Goal: Task Accomplishment & Management: Use online tool/utility

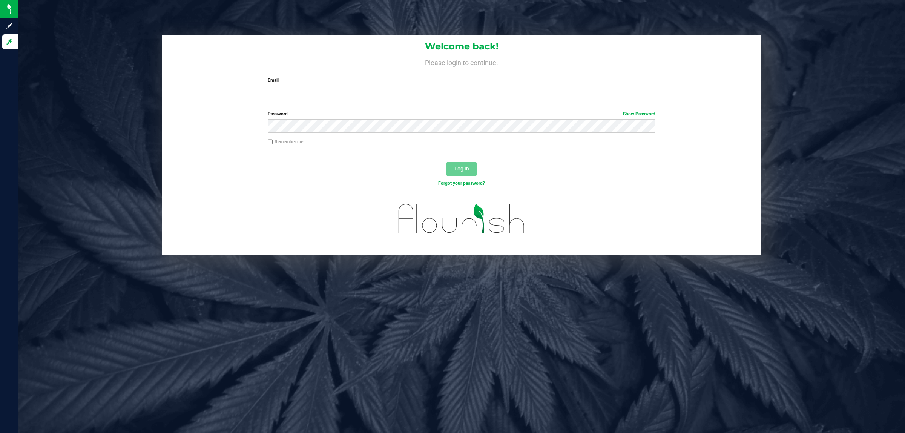
click at [313, 91] on input "Email" at bounding box center [462, 93] width 388 height 14
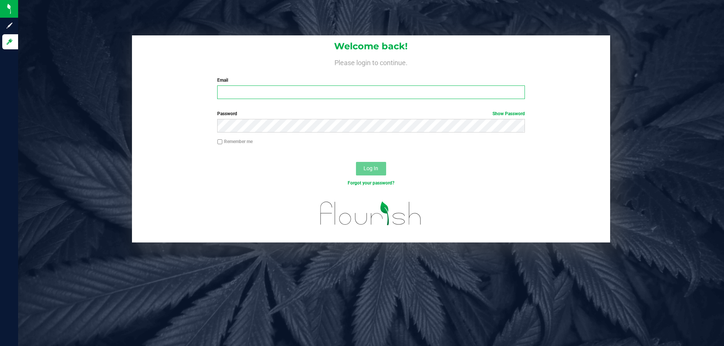
click at [328, 87] on input "Email" at bounding box center [370, 93] width 307 height 14
type input "[EMAIL_ADDRESS][DOMAIN_NAME]"
click at [356, 162] on button "Log In" at bounding box center [371, 169] width 30 height 14
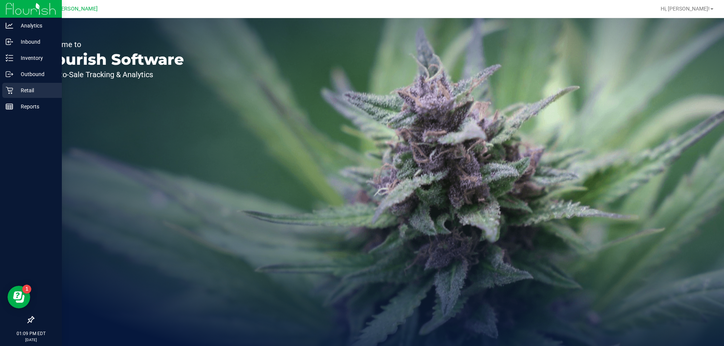
click at [43, 87] on p "Retail" at bounding box center [35, 90] width 45 height 9
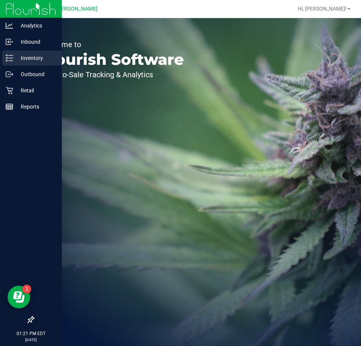
click at [19, 54] on p "Inventory" at bounding box center [35, 58] width 45 height 9
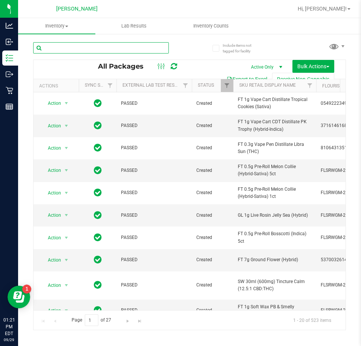
click at [94, 47] on input "text" at bounding box center [101, 47] width 136 height 11
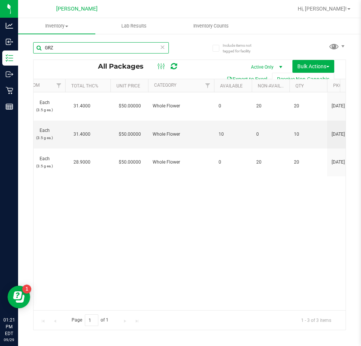
scroll to position [0, 526]
drag, startPoint x: 73, startPoint y: 46, endPoint x: -16, endPoint y: 54, distance: 89.6
click at [0, 54] on html "Analytics Inbound Inventory Outbound Retail Reports 01:21 PM EDT 09/29/2025 09/…" at bounding box center [180, 173] width 361 height 346
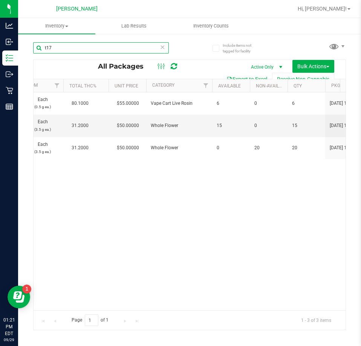
drag, startPoint x: 119, startPoint y: 44, endPoint x: -19, endPoint y: 40, distance: 137.7
click at [0, 40] on html "Analytics Inbound Inventory Outbound Retail Reports 01:21 PM EDT 09/29/2025 09/…" at bounding box center [180, 173] width 361 height 346
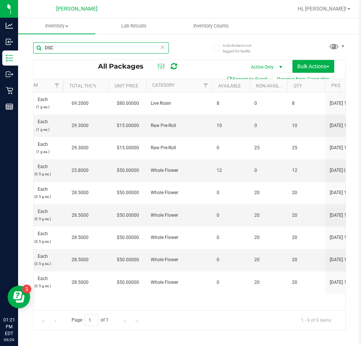
drag, startPoint x: 96, startPoint y: 54, endPoint x: -40, endPoint y: 45, distance: 136.0
click at [0, 45] on html "Analytics Inbound Inventory Outbound Retail Reports 01:21 PM EDT 09/29/2025 09/…" at bounding box center [180, 173] width 361 height 346
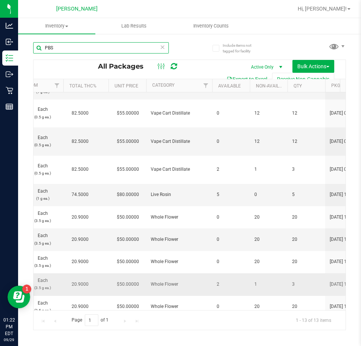
scroll to position [75, 526]
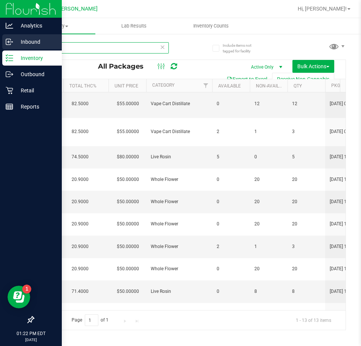
click at [17, 50] on div "Analytics Inbound Inventory Outbound Retail Reports 01:22 PM EDT 09/29/2025 09/…" at bounding box center [180, 173] width 361 height 346
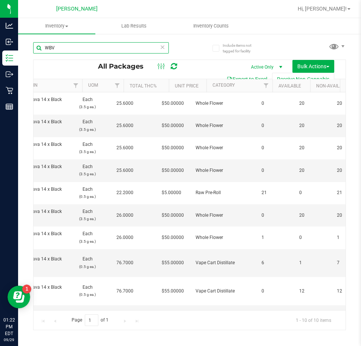
scroll to position [0, 481]
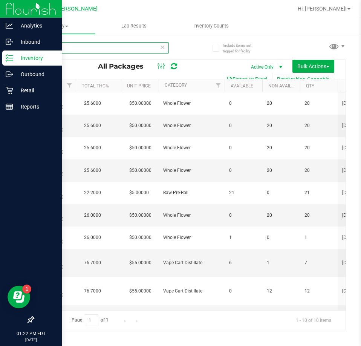
drag, startPoint x: 69, startPoint y: 43, endPoint x: 0, endPoint y: 53, distance: 70.1
click at [0, 53] on div "Analytics Inbound Inventory Outbound Retail Reports 01:22 PM EDT 09/29/2025 09/…" at bounding box center [180, 173] width 361 height 346
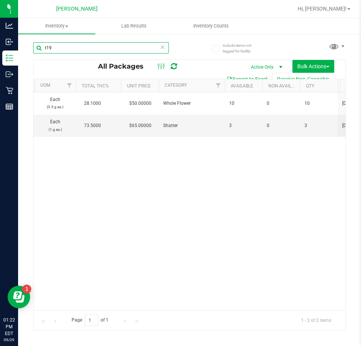
drag, startPoint x: 89, startPoint y: 42, endPoint x: -51, endPoint y: 49, distance: 140.0
click at [0, 49] on html "Analytics Inbound Inventory Outbound Retail Reports 01:22 PM EDT 09/29/2025 09/…" at bounding box center [180, 173] width 361 height 346
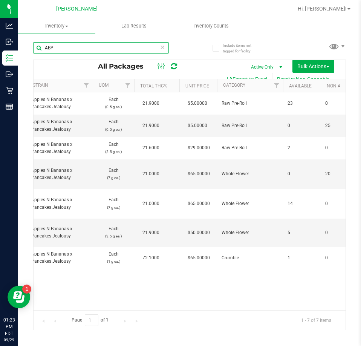
drag, startPoint x: 65, startPoint y: 49, endPoint x: 23, endPoint y: 45, distance: 41.7
click at [23, 45] on div "Include items not tagged for facility ABP All Packages Active Only Active Only …" at bounding box center [189, 148] width 343 height 230
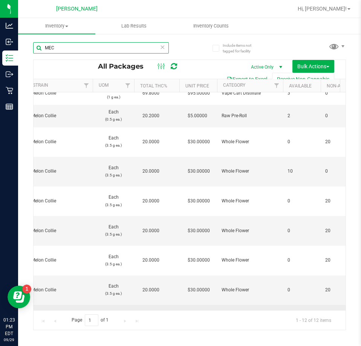
scroll to position [62, 455]
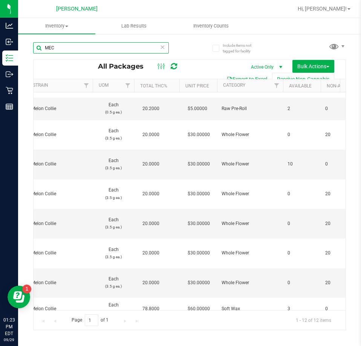
type input "MEC"
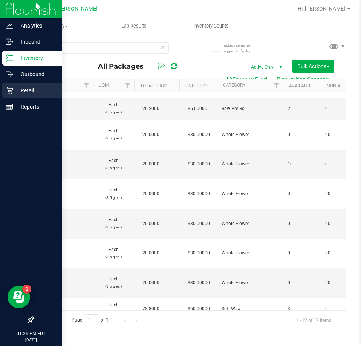
click at [13, 90] on p "Retail" at bounding box center [35, 90] width 45 height 9
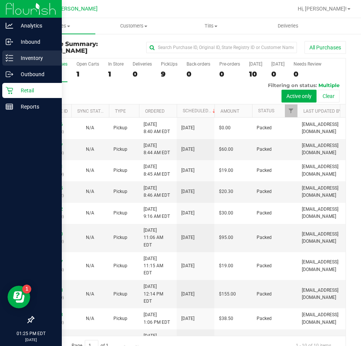
click at [16, 59] on p "Inventory" at bounding box center [35, 58] width 45 height 9
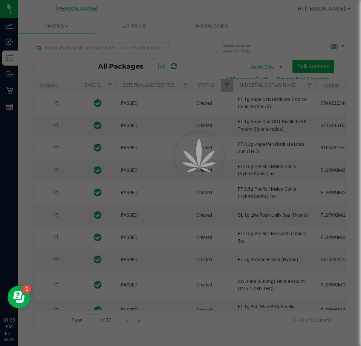
click at [115, 46] on div at bounding box center [180, 173] width 361 height 346
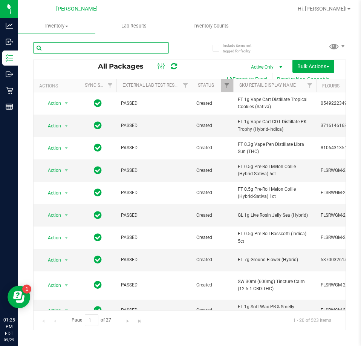
click at [115, 46] on input "text" at bounding box center [101, 47] width 136 height 11
type input "CHEW"
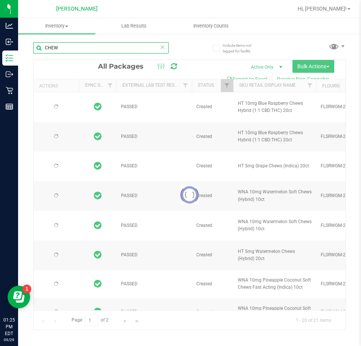
type input "2026-03-01"
type input "2026-02-28"
type input "2026-08-04"
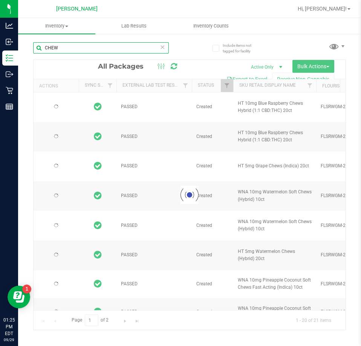
type input "2026-02-23"
type input "2026-08-12"
type input "2026-02-10"
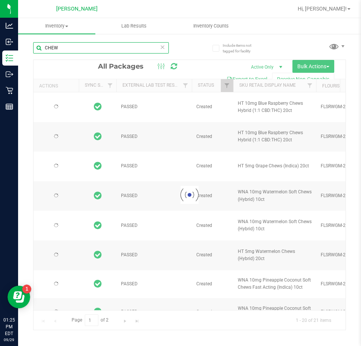
type input "2026-02-10"
type input "2026-08-06"
type input "2026-07-30"
type input "2026-07-28"
type input "2026-01-25"
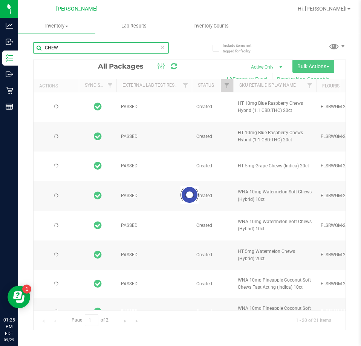
type input "2026-01-18"
type input "2026-07-21"
type input "2026-07-16"
type input "2026-07-07"
type input "2026-06-17"
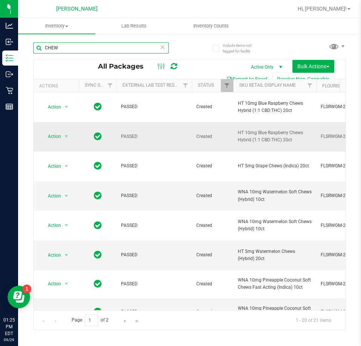
type input "CHEW"
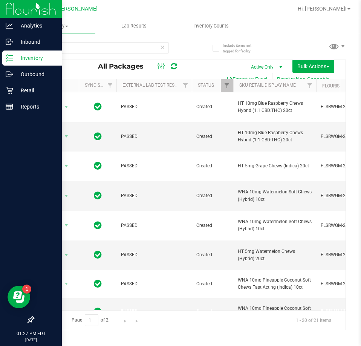
click at [26, 57] on p "Inventory" at bounding box center [35, 58] width 45 height 9
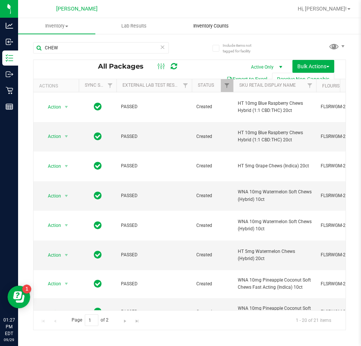
click at [206, 24] on span "Inventory Counts" at bounding box center [211, 26] width 56 height 7
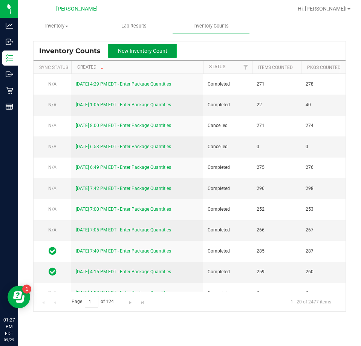
click at [161, 49] on span "New Inventory Count" at bounding box center [142, 51] width 49 height 6
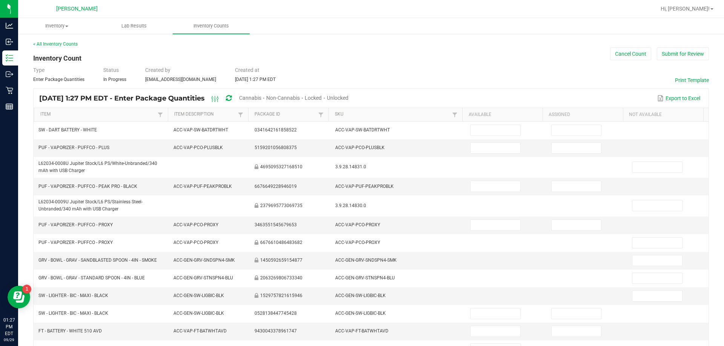
click at [322, 96] on span "Locked" at bounding box center [313, 98] width 17 height 6
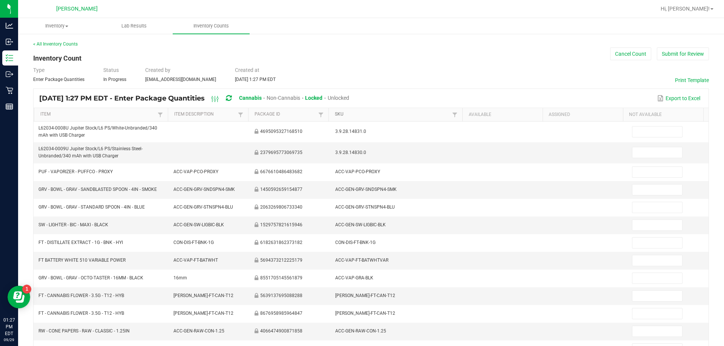
click at [354, 112] on link "SKU" at bounding box center [392, 115] width 115 height 6
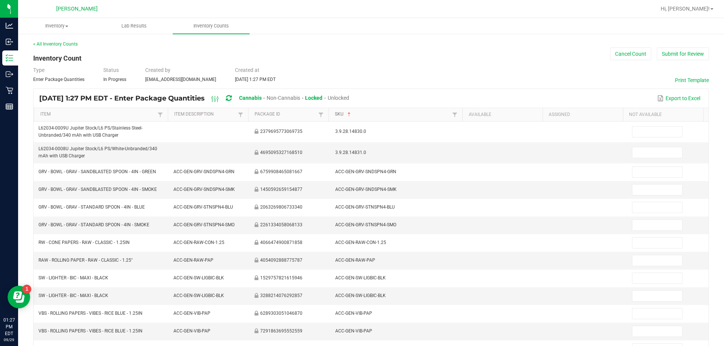
click at [354, 112] on link "SKU" at bounding box center [392, 115] width 115 height 6
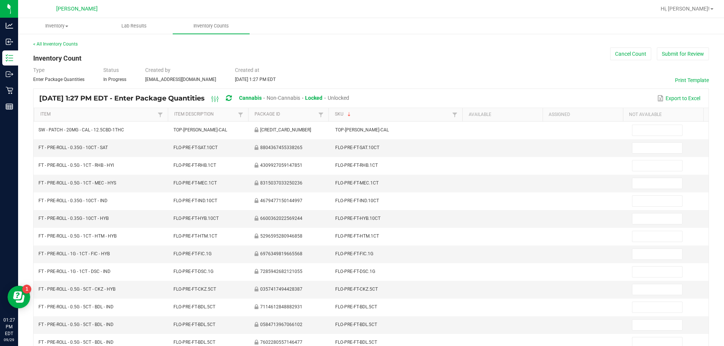
click at [354, 111] on th "SKU Sorted Descending" at bounding box center [395, 115] width 134 height 14
click at [354, 115] on link "SKU" at bounding box center [392, 115] width 115 height 6
click at [353, 115] on link "SKU" at bounding box center [392, 115] width 115 height 6
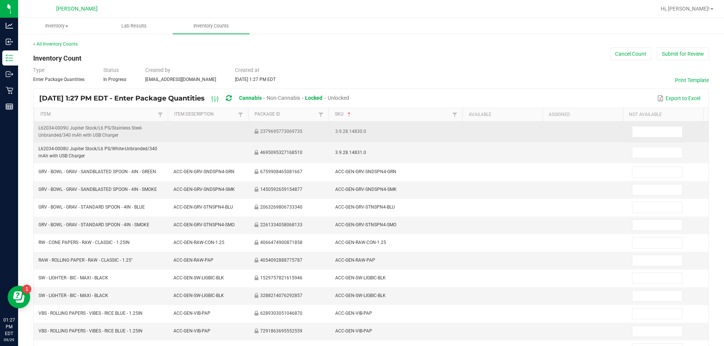
click at [361, 126] on td at bounding box center [667, 132] width 81 height 21
click at [361, 129] on input at bounding box center [656, 132] width 49 height 11
type input "1"
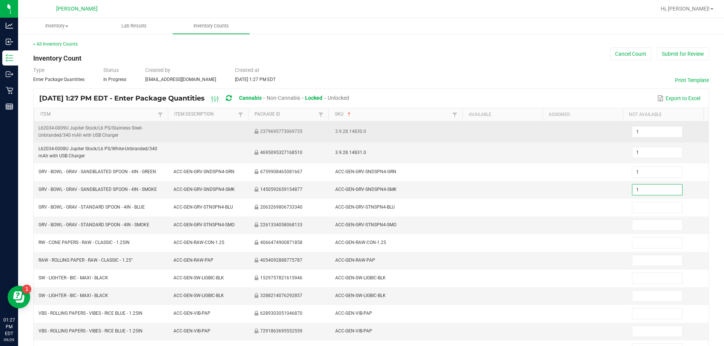
type input "1"
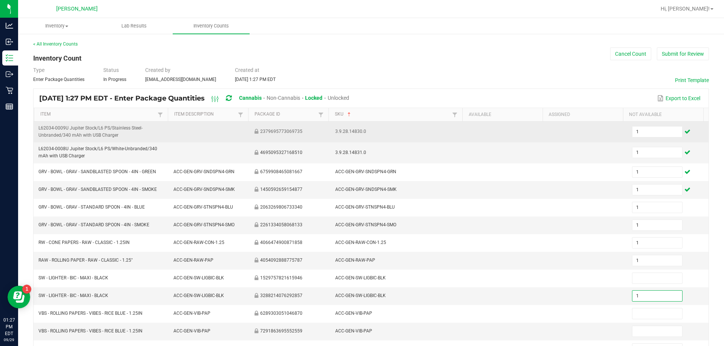
type input "1"
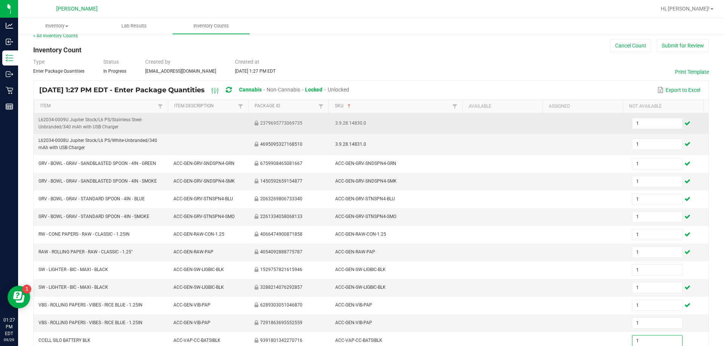
type input "1"
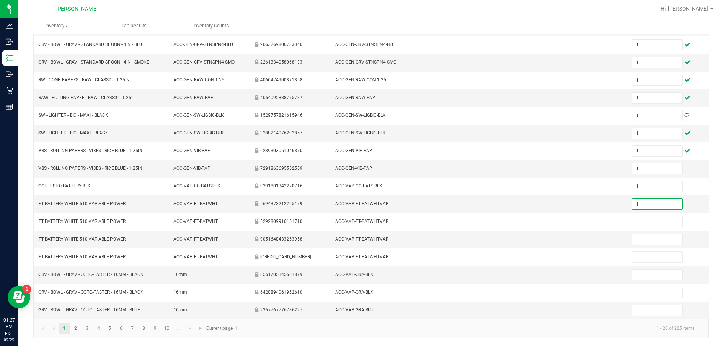
type input "1"
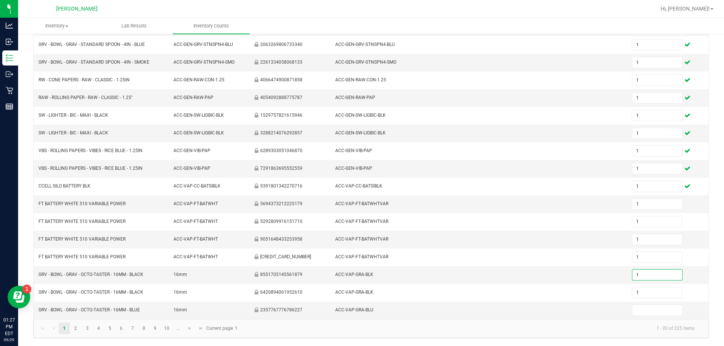
type input "1"
click at [74, 330] on link "2" at bounding box center [75, 328] width 11 height 11
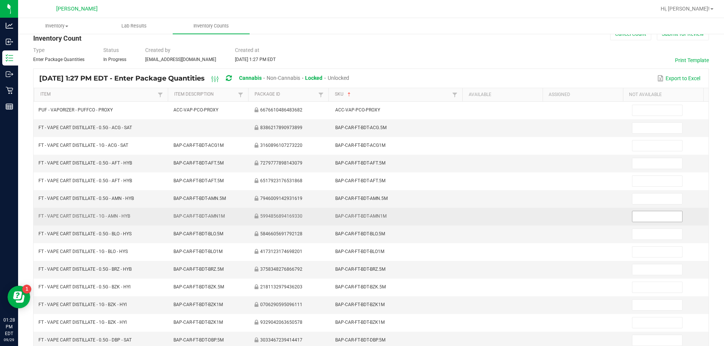
scroll to position [6, 0]
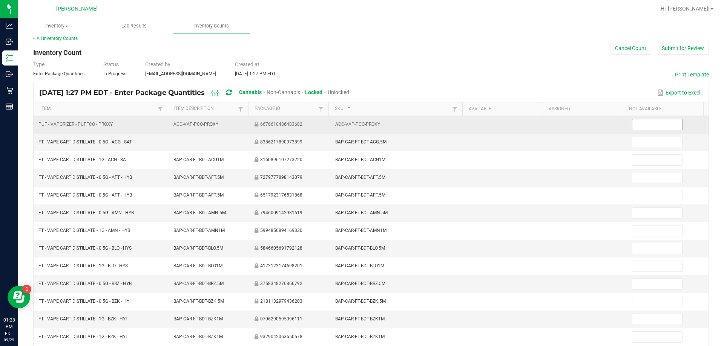
click at [361, 122] on input at bounding box center [656, 125] width 49 height 11
type input "1"
type input "12"
type input "1"
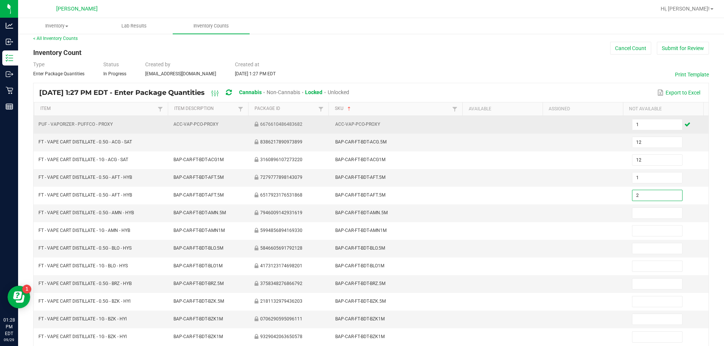
type input "2"
type input "12"
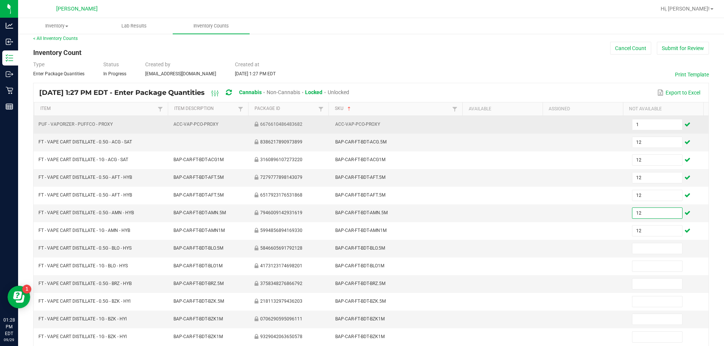
type input "12"
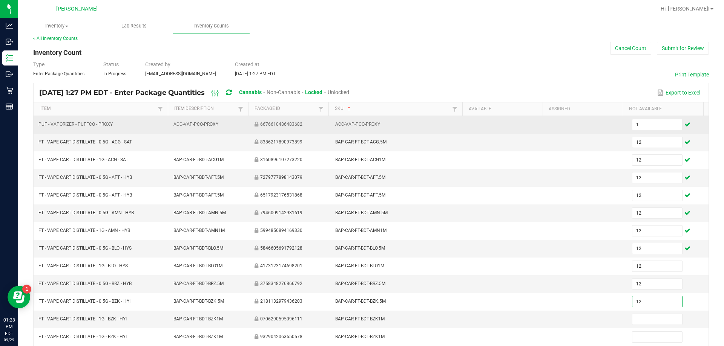
type input "12"
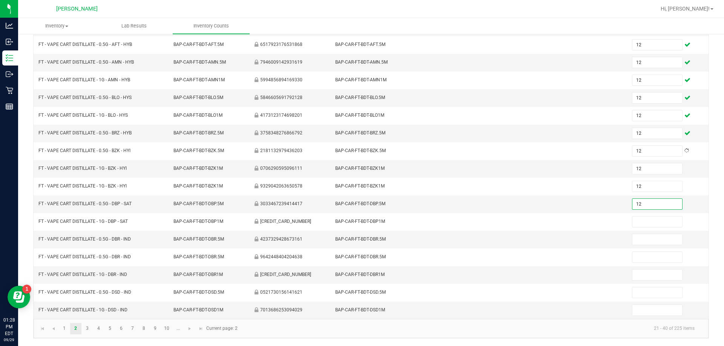
type input "12"
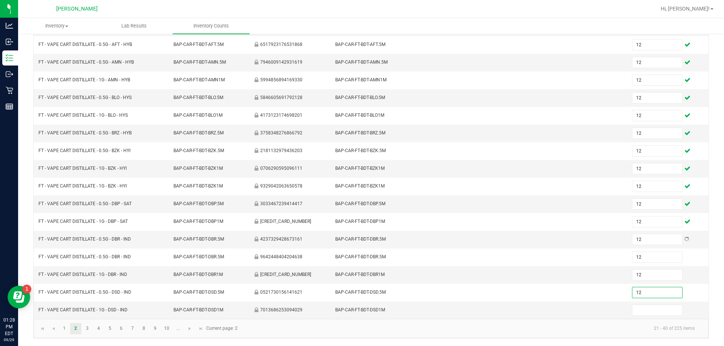
type input "12"
click at [85, 330] on link "3" at bounding box center [87, 328] width 11 height 11
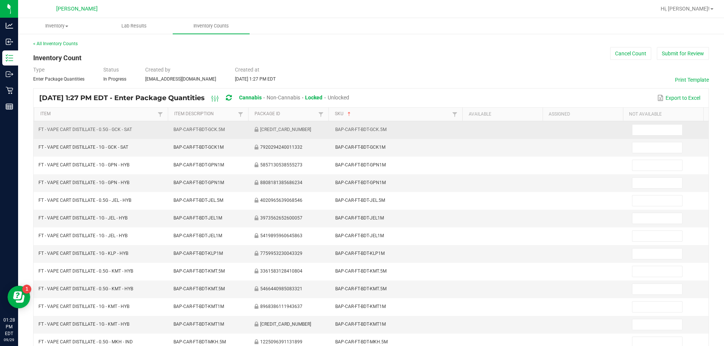
scroll to position [0, 0]
click at [361, 135] on input at bounding box center [656, 130] width 49 height 11
type input "12"
type input "1"
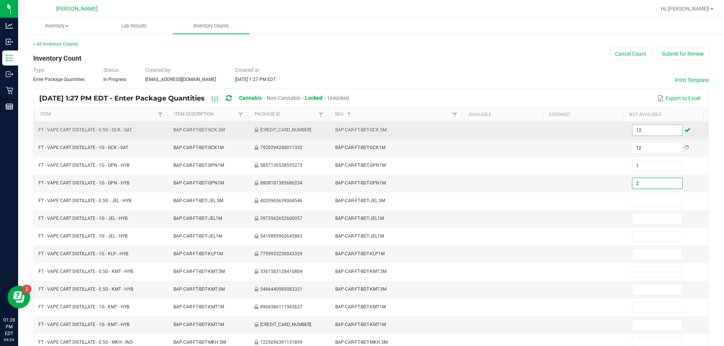
type input "2"
type input "12"
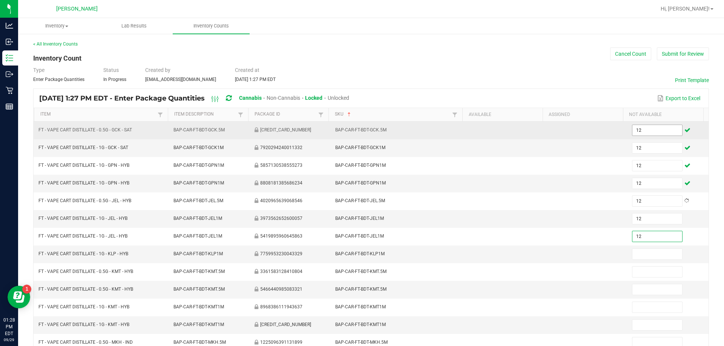
type input "12"
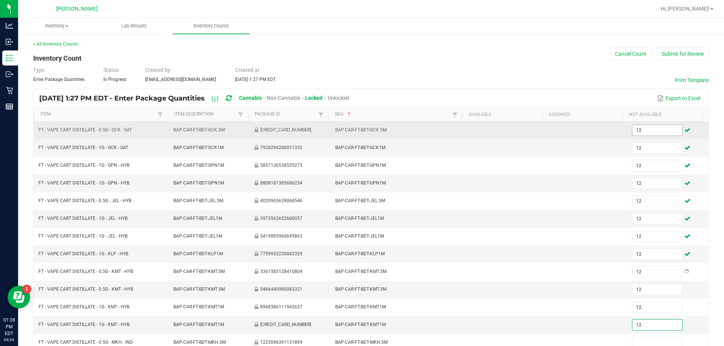
type input "12"
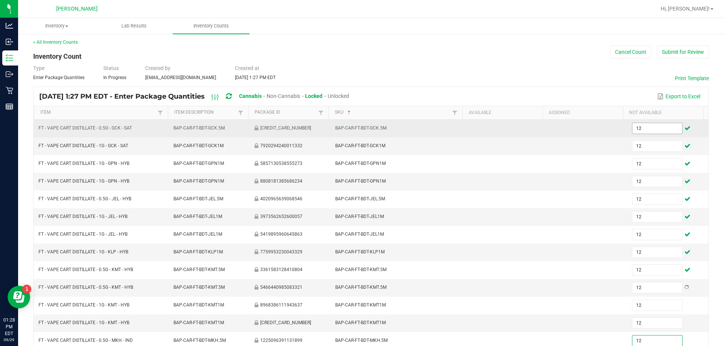
type input "12"
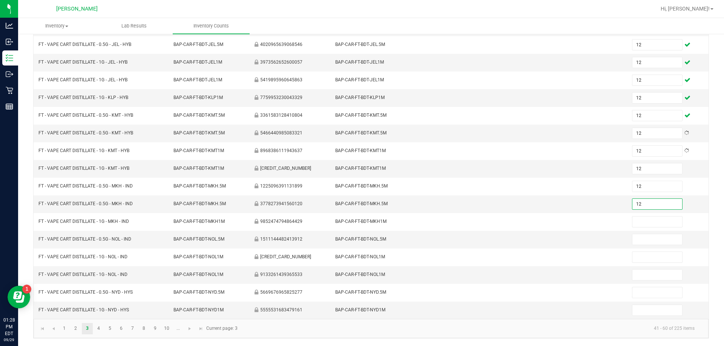
type input "12"
type input "1"
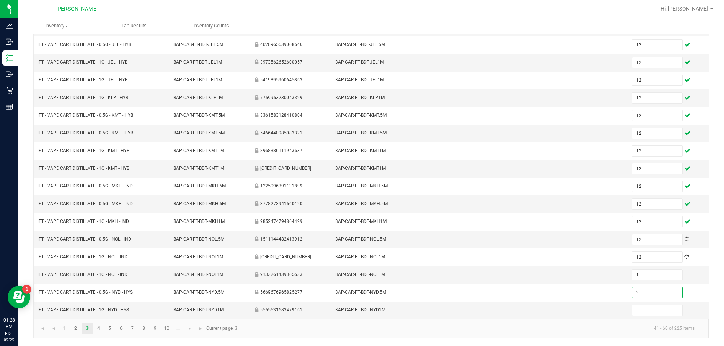
type input "2"
type input "12"
click at [102, 325] on link "4" at bounding box center [98, 328] width 11 height 11
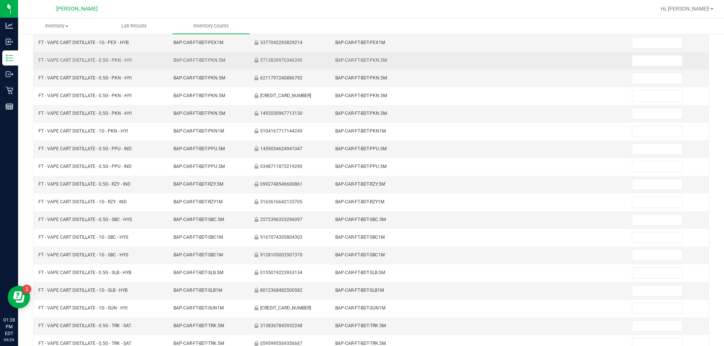
scroll to position [6, 0]
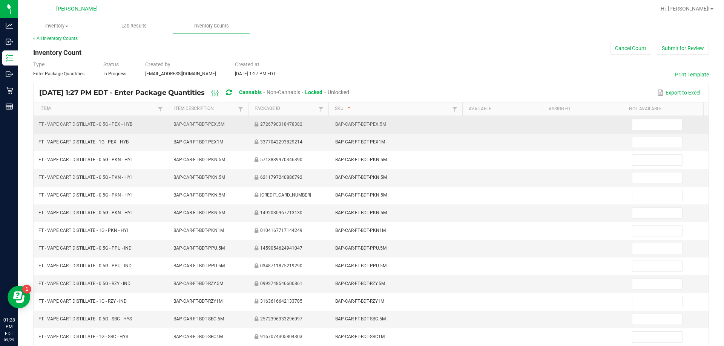
click at [361, 118] on td at bounding box center [667, 125] width 81 height 18
click at [361, 124] on input at bounding box center [656, 125] width 49 height 11
type input "12"
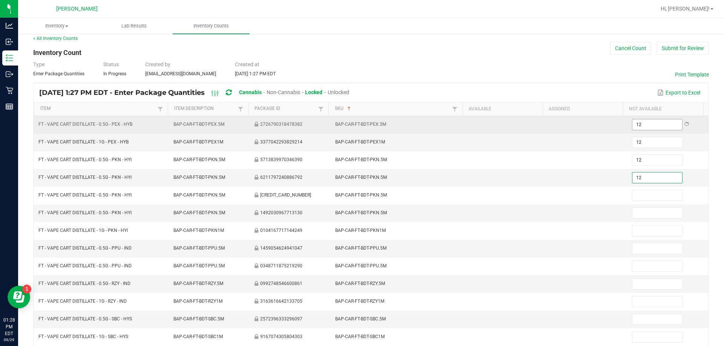
type input "12"
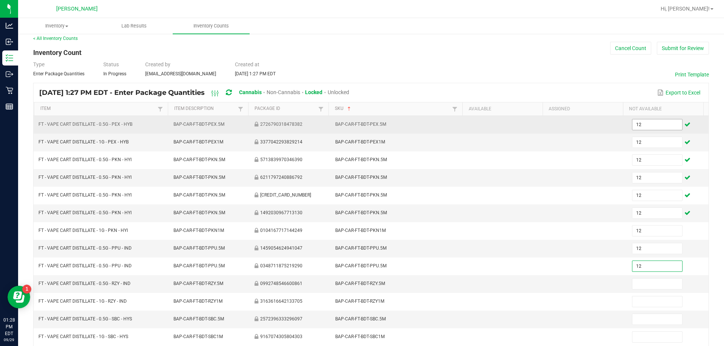
type input "12"
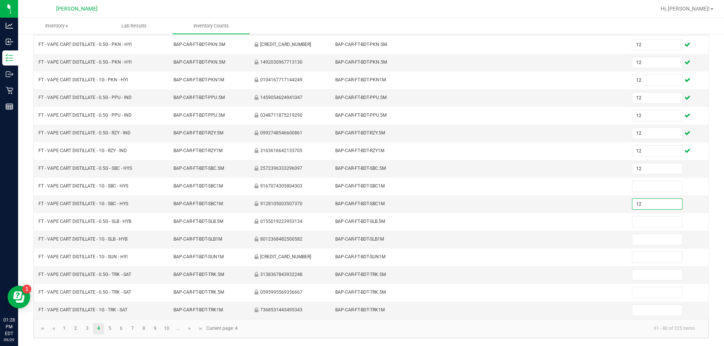
type input "12"
type input "1"
type input "12"
type input "2"
type input "12"
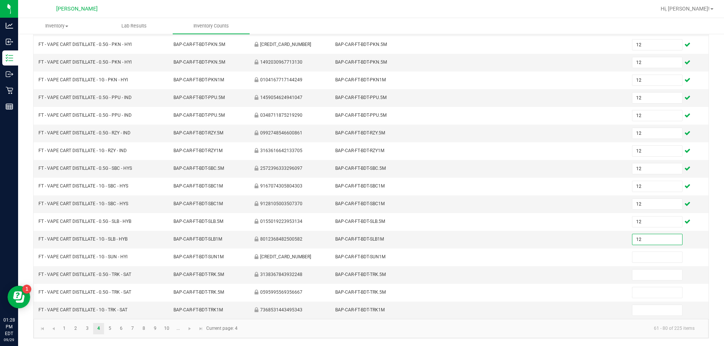
type input "12"
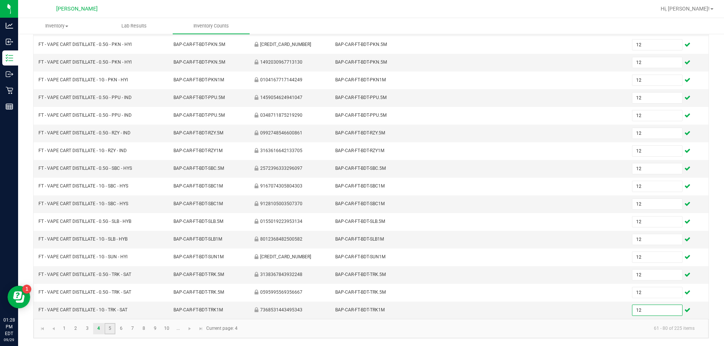
click at [107, 330] on link "5" at bounding box center [109, 328] width 11 height 11
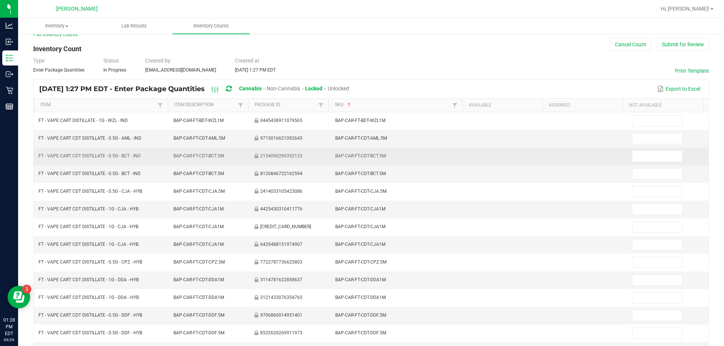
scroll to position [6, 0]
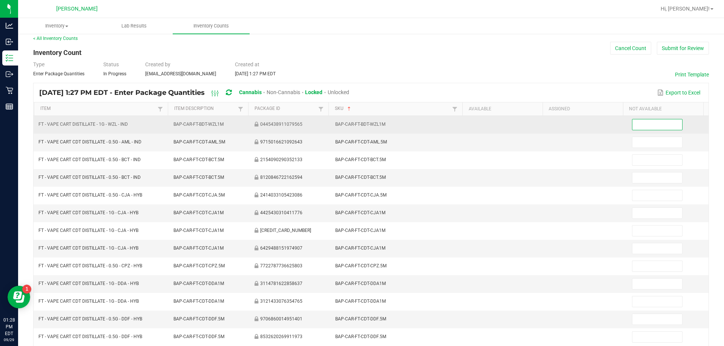
click at [361, 126] on input at bounding box center [656, 125] width 49 height 11
type input "12"
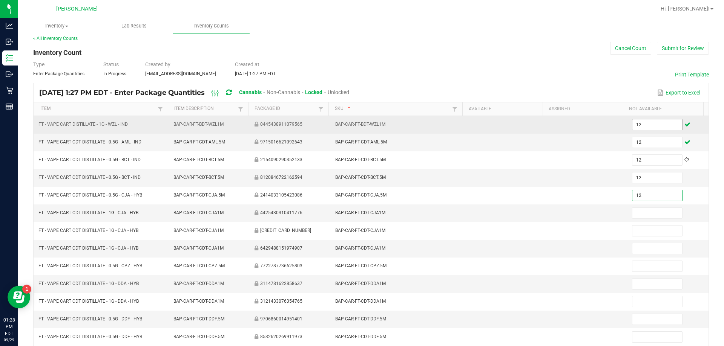
type input "12"
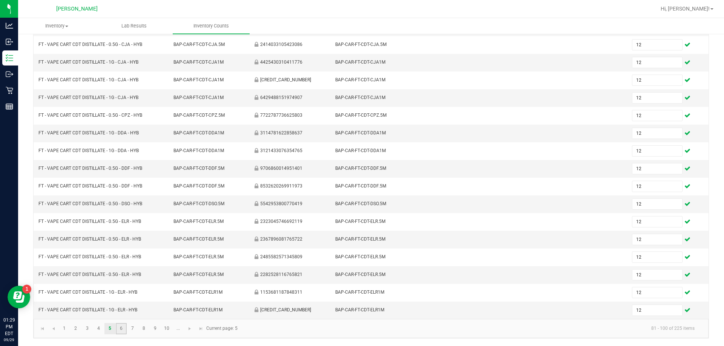
click at [125, 333] on link "6" at bounding box center [121, 328] width 11 height 11
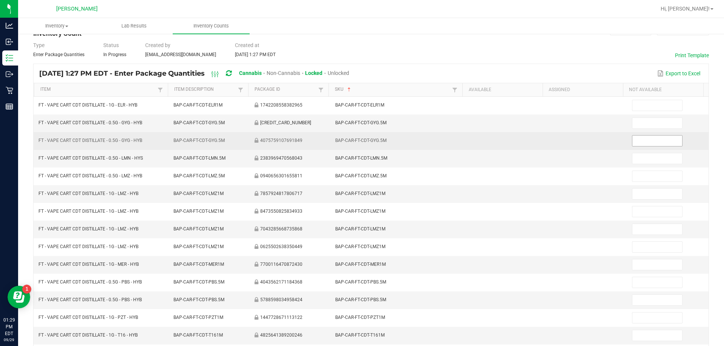
scroll to position [6, 0]
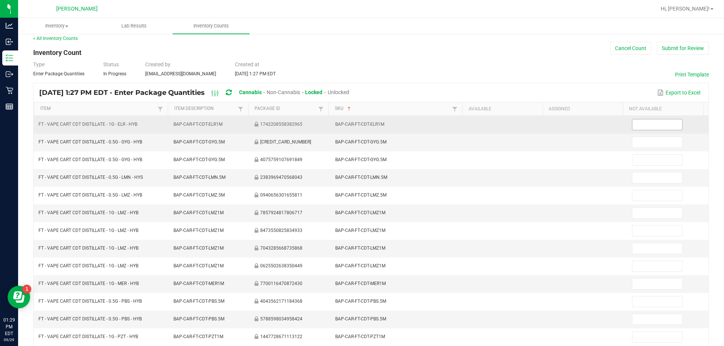
click at [361, 128] on input at bounding box center [656, 125] width 49 height 11
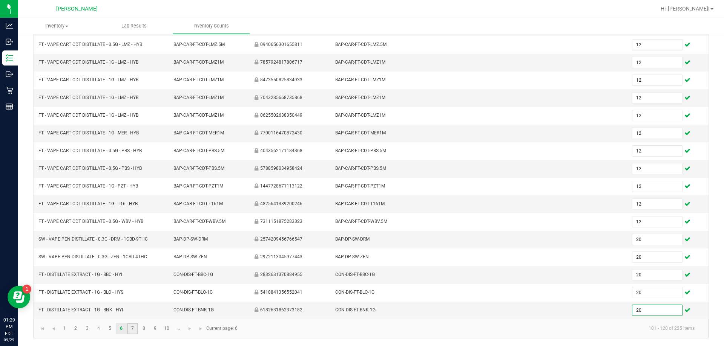
click at [130, 330] on link "7" at bounding box center [132, 328] width 11 height 11
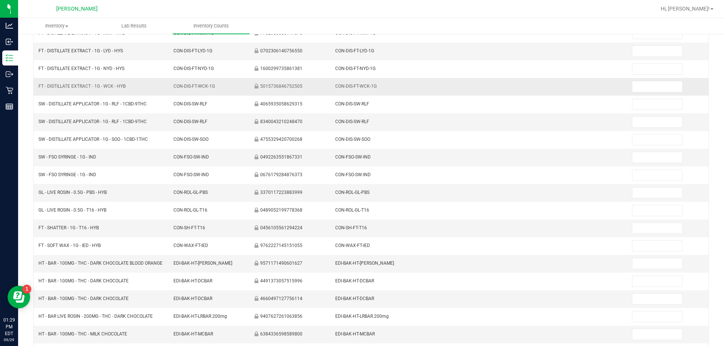
scroll to position [6, 0]
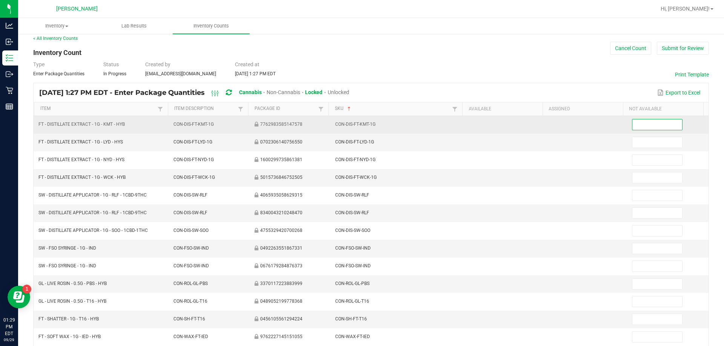
click at [361, 124] on input at bounding box center [656, 125] width 49 height 11
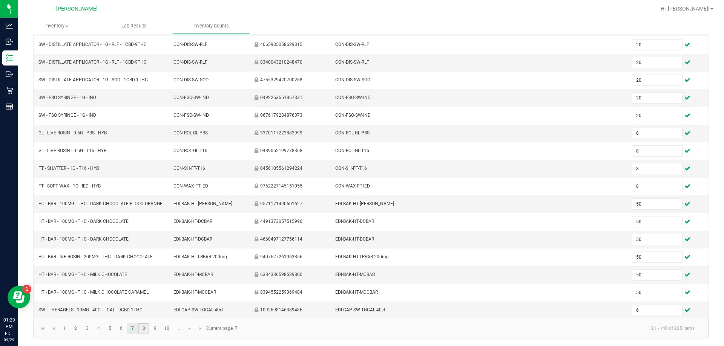
click at [144, 327] on link "8" at bounding box center [143, 328] width 11 height 11
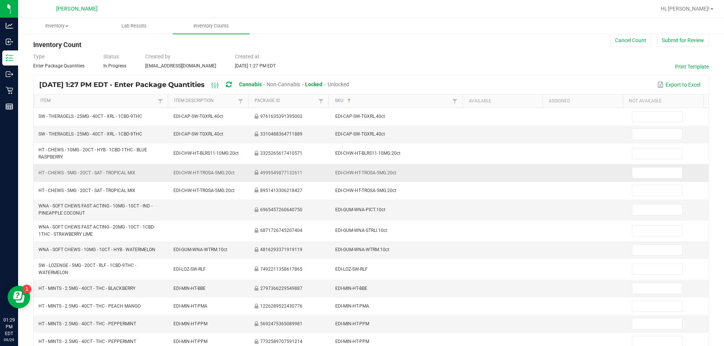
scroll to position [9, 0]
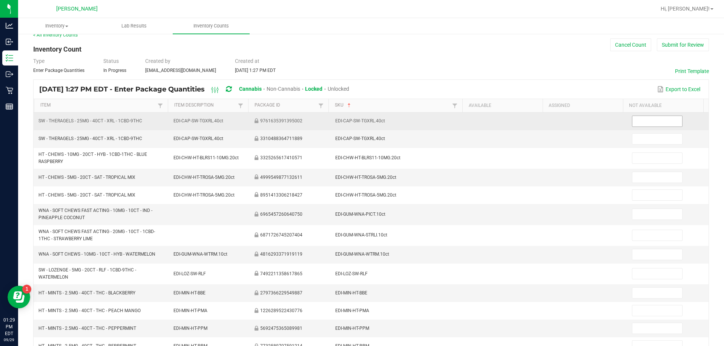
click at [361, 121] on input at bounding box center [656, 121] width 49 height 11
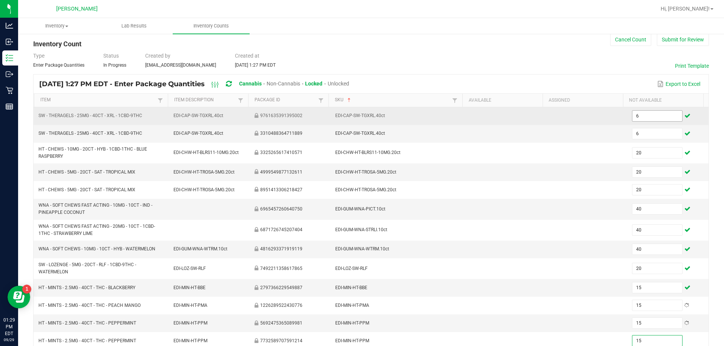
scroll to position [169, 0]
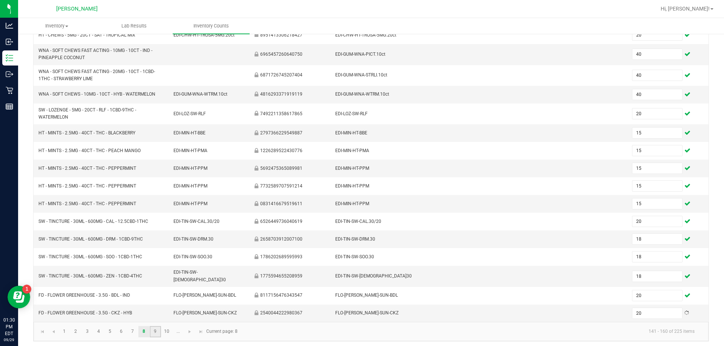
click at [155, 328] on link "9" at bounding box center [155, 332] width 11 height 11
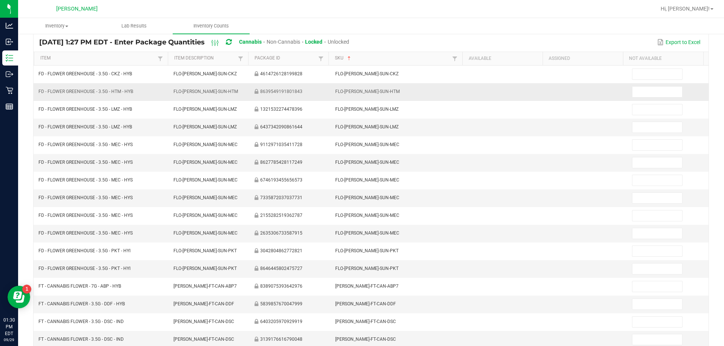
scroll to position [6, 0]
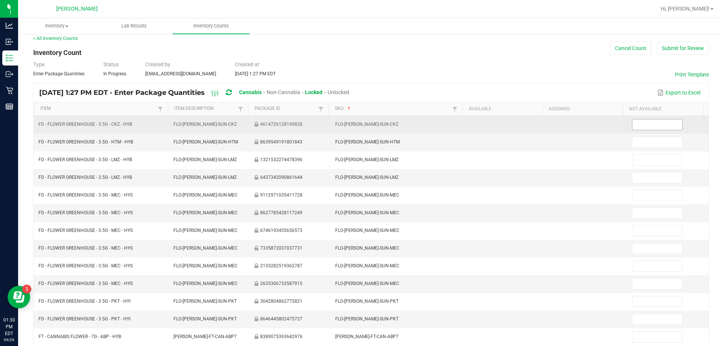
click at [361, 124] on input at bounding box center [656, 125] width 49 height 11
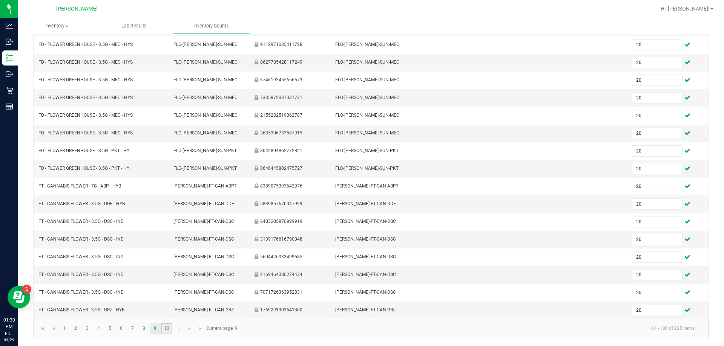
click at [165, 329] on link "10" at bounding box center [166, 328] width 11 height 11
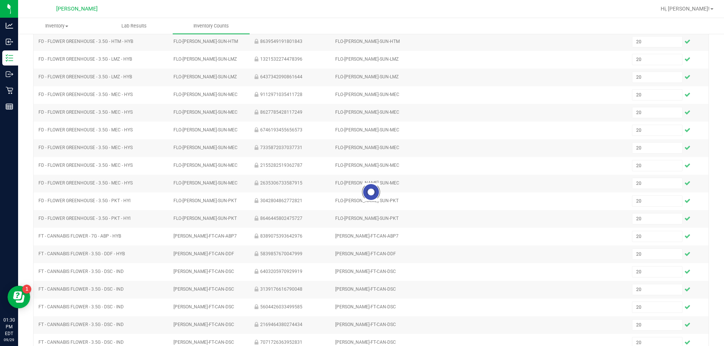
scroll to position [43, 0]
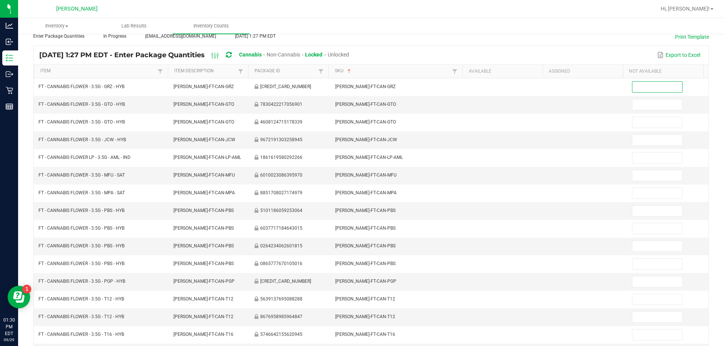
click at [361, 90] on input at bounding box center [656, 87] width 49 height 11
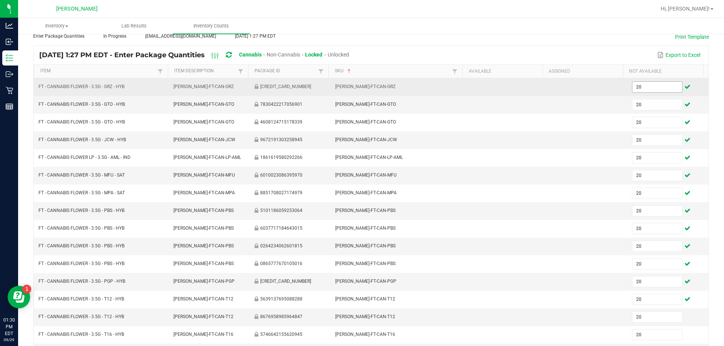
scroll to position [156, 0]
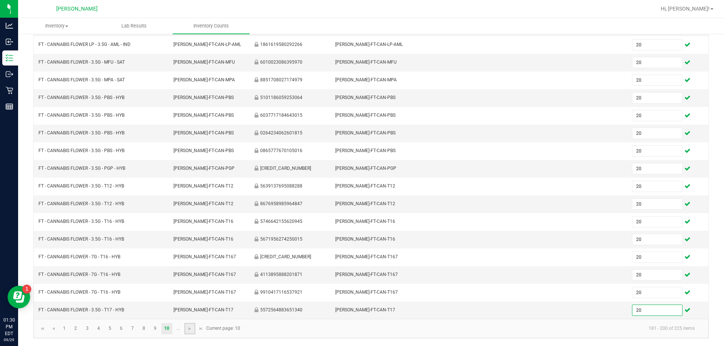
click at [195, 328] on link at bounding box center [189, 328] width 11 height 11
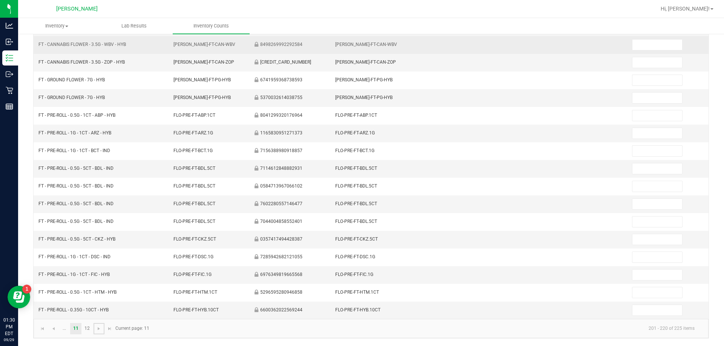
scroll to position [43, 0]
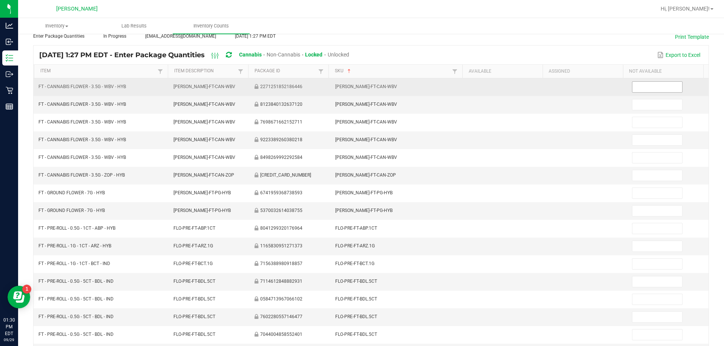
click at [361, 89] on input at bounding box center [656, 87] width 49 height 11
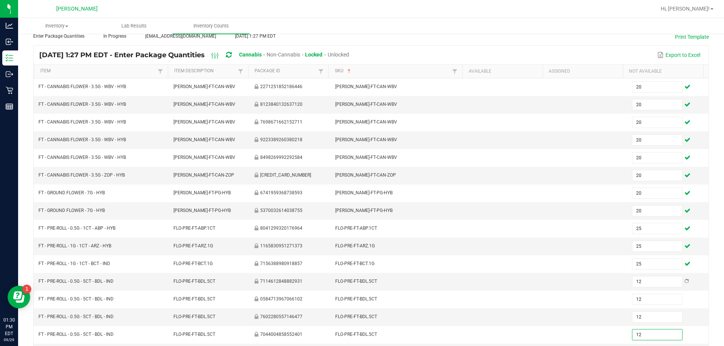
scroll to position [156, 0]
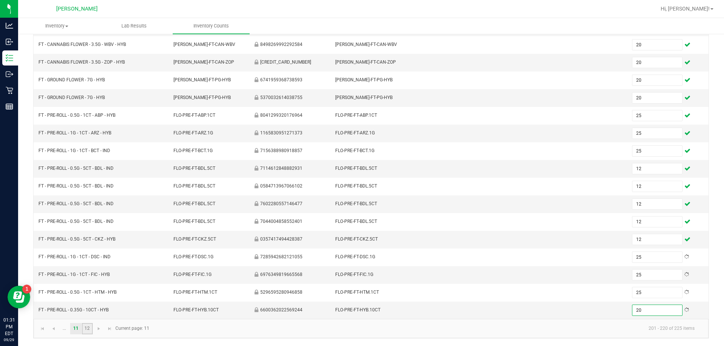
click at [89, 330] on link "12" at bounding box center [87, 328] width 11 height 11
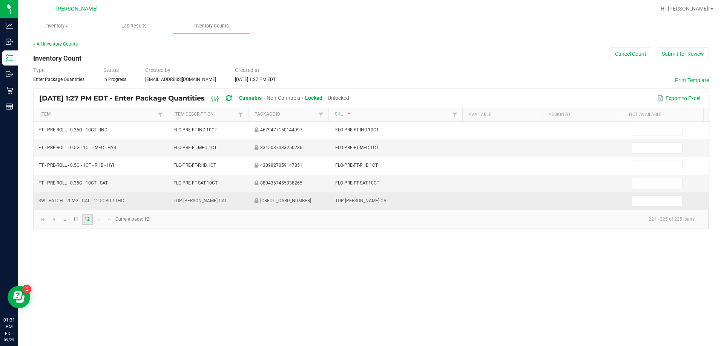
scroll to position [0, 0]
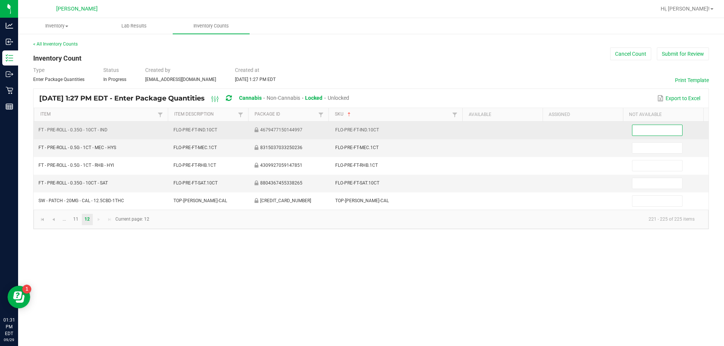
drag, startPoint x: 667, startPoint y: 131, endPoint x: 648, endPoint y: 130, distance: 18.9
click at [361, 130] on input at bounding box center [656, 130] width 49 height 11
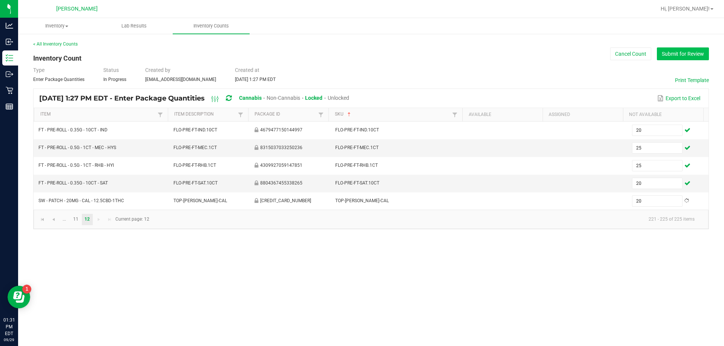
click at [361, 59] on button "Submit for Review" at bounding box center [683, 54] width 52 height 13
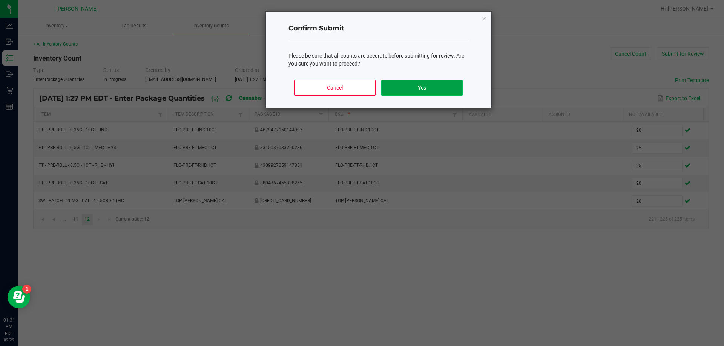
click at [361, 87] on button "Yes" at bounding box center [421, 88] width 81 height 16
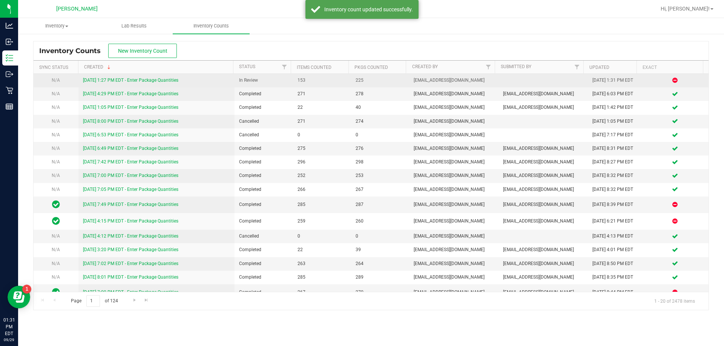
click at [129, 81] on link "9/29/25 1:27 PM EDT - Enter Package Quantities" at bounding box center [130, 80] width 95 height 5
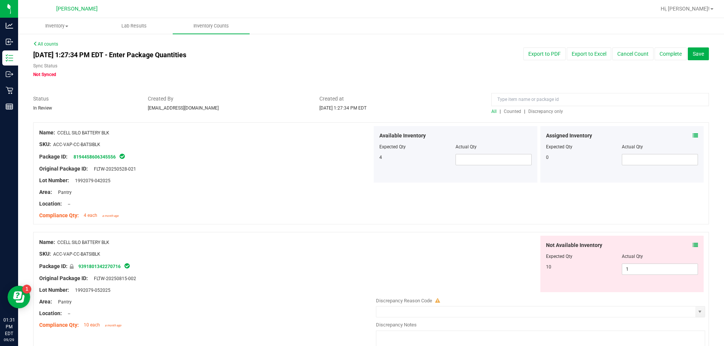
click at [361, 113] on span "Discrepancy only" at bounding box center [545, 111] width 35 height 5
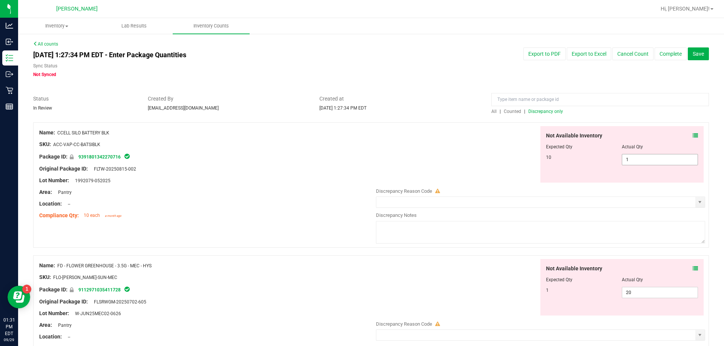
click at [361, 158] on span "1 1" at bounding box center [660, 159] width 76 height 11
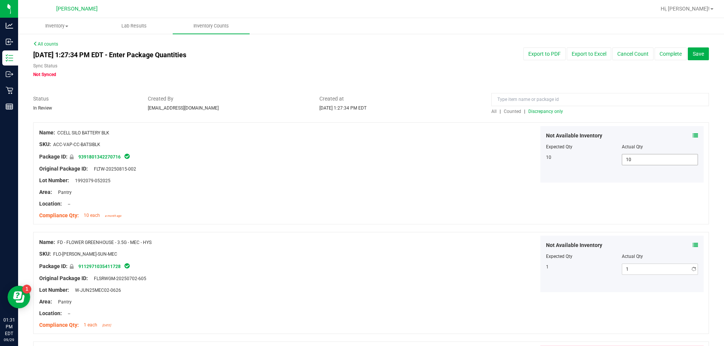
scroll to position [194, 0]
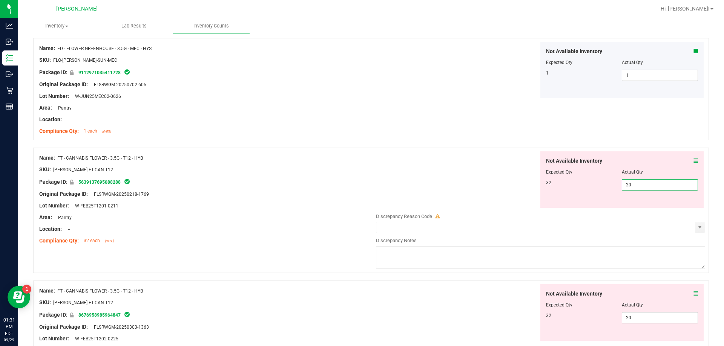
drag, startPoint x: 664, startPoint y: 188, endPoint x: 616, endPoint y: 188, distance: 48.3
click at [361, 188] on div "32 20 20" at bounding box center [622, 184] width 152 height 11
drag, startPoint x: 621, startPoint y: 313, endPoint x: 579, endPoint y: 316, distance: 42.7
click at [361, 316] on div "Not Available Inventory Expected Qty Actual Qty 32 20 20" at bounding box center [622, 313] width 164 height 57
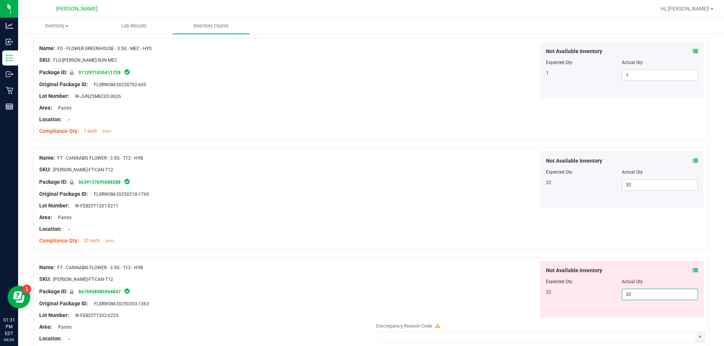
click at [361, 226] on div "Name: FT - CANNABIS FLOWER - 3.5G - T12 - HYB SKU: FLO-BUD-FT-CAN-T12 Package I…" at bounding box center [371, 199] width 676 height 102
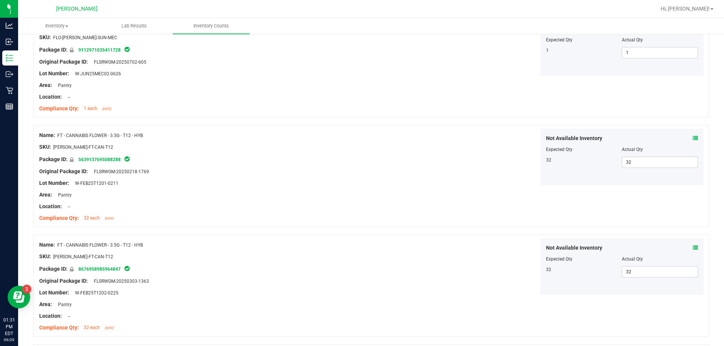
scroll to position [307, 0]
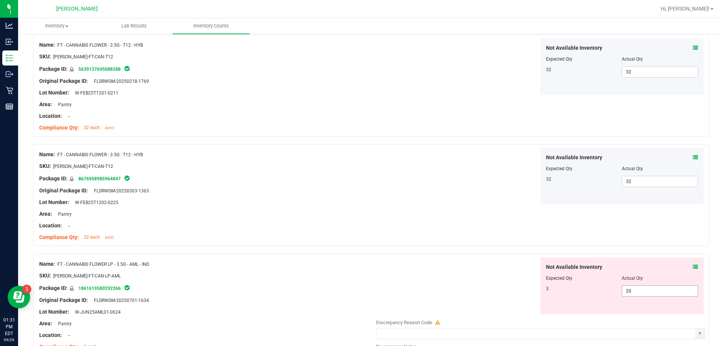
click at [361, 290] on span "20 20" at bounding box center [660, 291] width 76 height 11
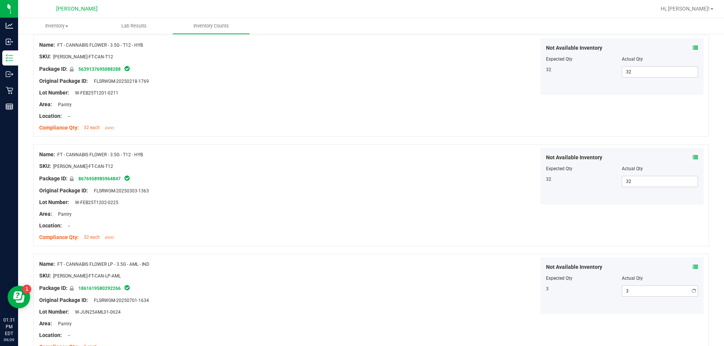
drag, startPoint x: 413, startPoint y: 242, endPoint x: 555, endPoint y: 211, distance: 145.5
click at [361, 242] on div "Name: FT - CANNABIS FLOWER - 3.5G - T12 - HYB SKU: FLO-BUD-FT-CAN-T12 Package I…" at bounding box center [371, 195] width 676 height 102
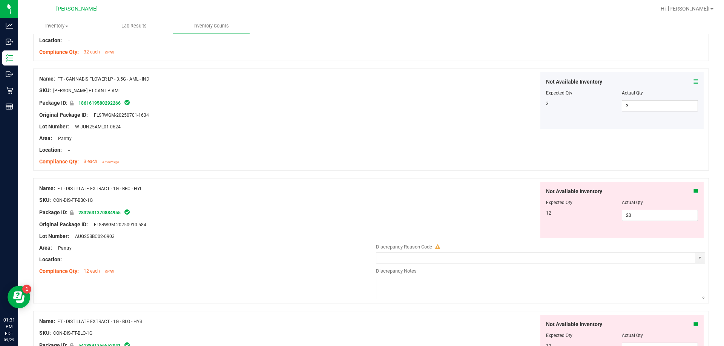
scroll to position [496, 0]
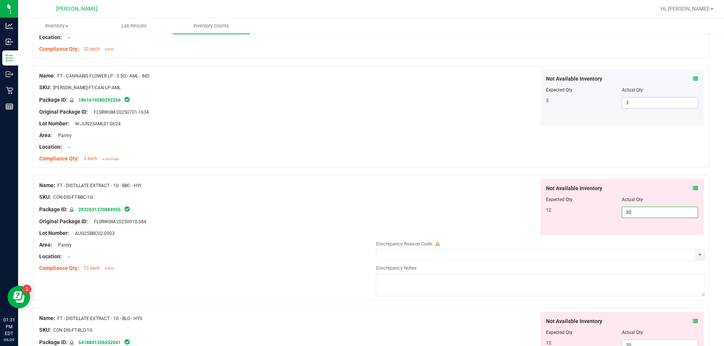
drag, startPoint x: 633, startPoint y: 213, endPoint x: 613, endPoint y: 215, distance: 20.1
click at [361, 215] on div "12 20 20" at bounding box center [622, 212] width 152 height 11
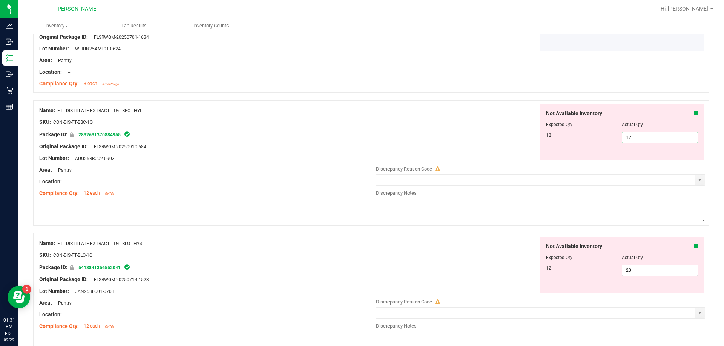
scroll to position [571, 0]
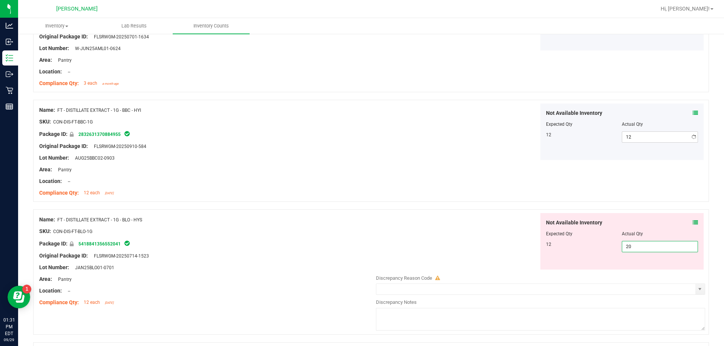
drag, startPoint x: 633, startPoint y: 266, endPoint x: 589, endPoint y: 277, distance: 45.5
click at [361, 277] on div "Not Available Inventory Expected Qty Actual Qty 12 20 20" at bounding box center [538, 273] width 333 height 120
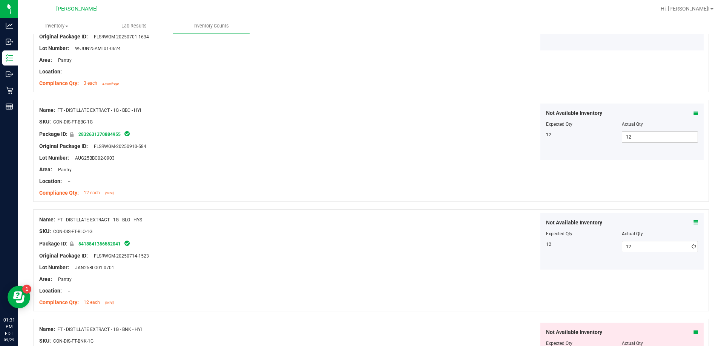
click at [361, 216] on div "Not Available Inventory Expected Qty Actual Qty 12 12 12" at bounding box center [538, 241] width 333 height 57
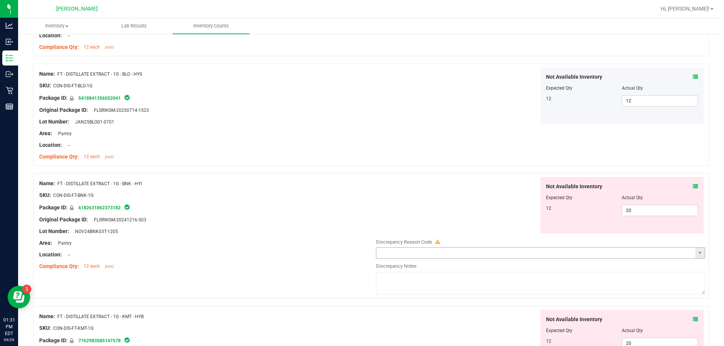
scroll to position [722, 0]
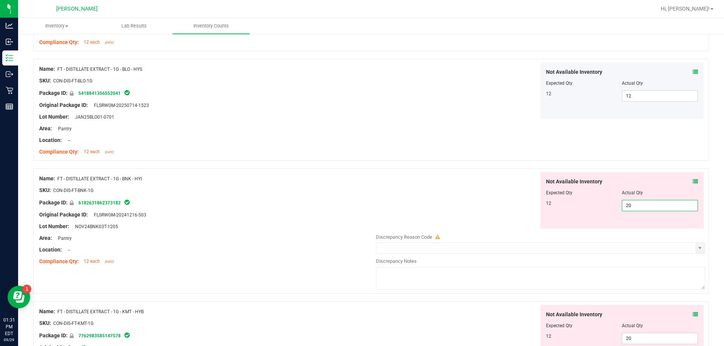
drag, startPoint x: 635, startPoint y: 204, endPoint x: 616, endPoint y: 204, distance: 18.9
click at [361, 204] on span "20 20" at bounding box center [660, 205] width 76 height 11
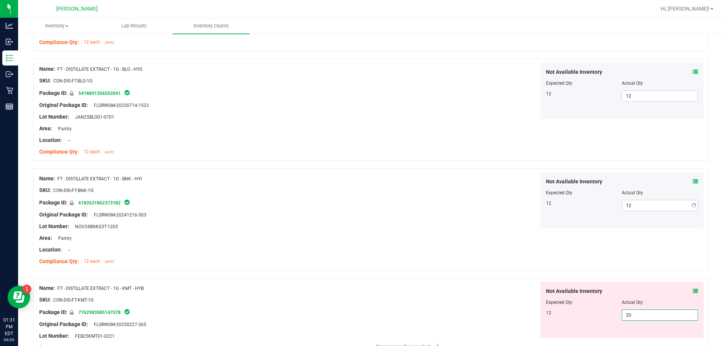
drag, startPoint x: 644, startPoint y: 342, endPoint x: 520, endPoint y: 338, distance: 123.4
click at [361, 338] on div "Not Available Inventory Expected Qty Actual Qty 12 20 20" at bounding box center [538, 310] width 333 height 57
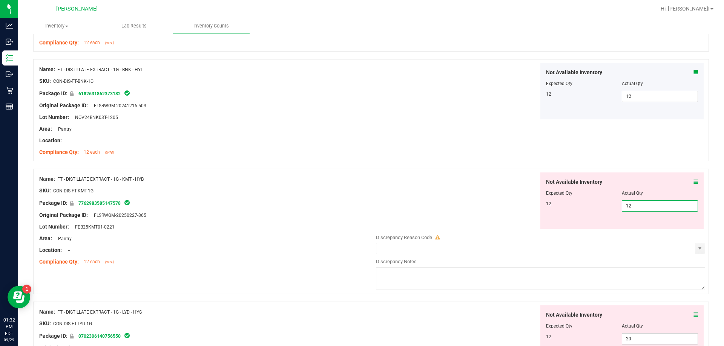
scroll to position [835, 0]
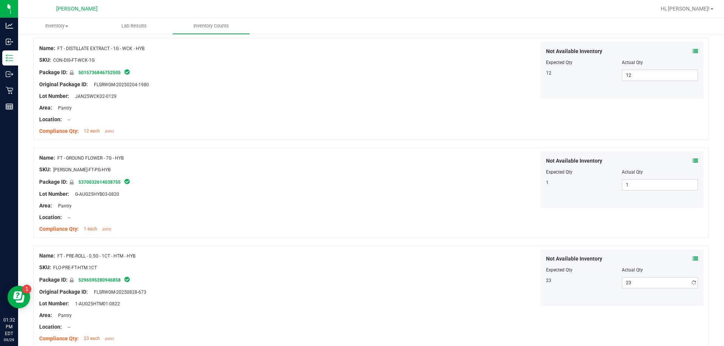
scroll to position [1499, 0]
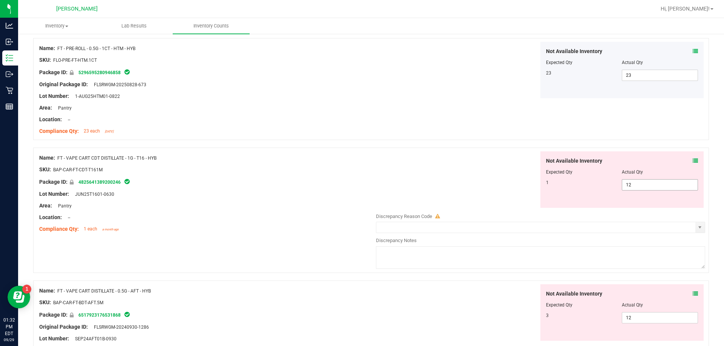
click at [361, 185] on span "12 12" at bounding box center [660, 184] width 76 height 11
click at [361, 186] on span "12 12" at bounding box center [660, 184] width 76 height 11
click at [361, 321] on div "Not Available Inventory Expected Qty Actual Qty 3 12 12" at bounding box center [538, 345] width 333 height 120
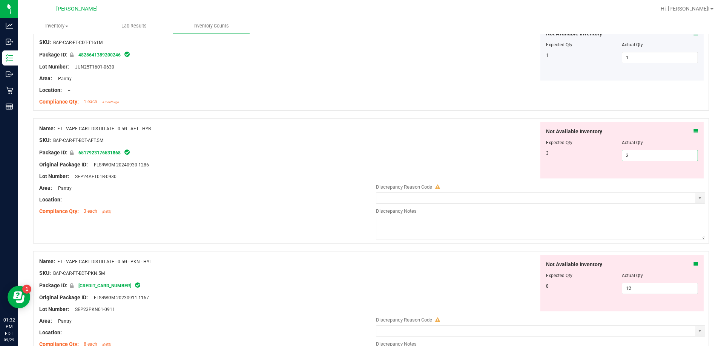
scroll to position [1650, 0]
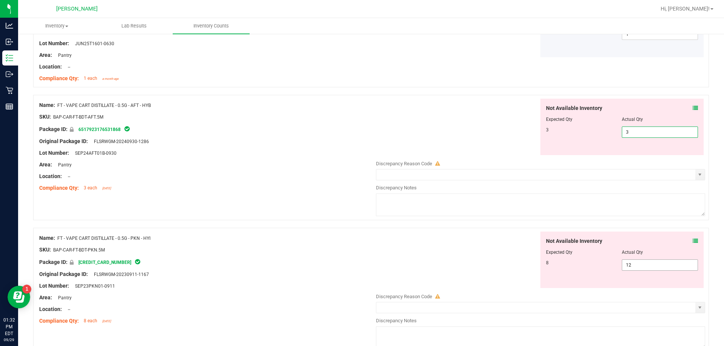
click at [361, 267] on div "Not Available Inventory Expected Qty Actual Qty 8 12 12" at bounding box center [538, 292] width 333 height 120
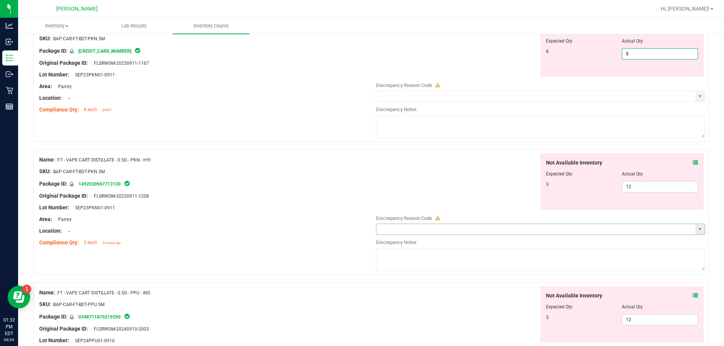
scroll to position [1838, 0]
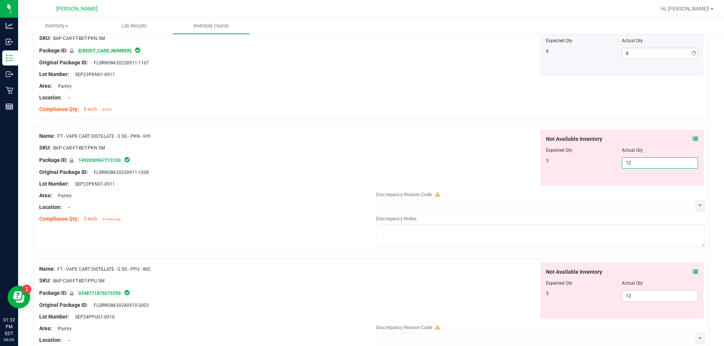
click at [361, 186] on div "Not Available Inventory Expected Qty Actual Qty 3 12 12" at bounding box center [538, 190] width 333 height 120
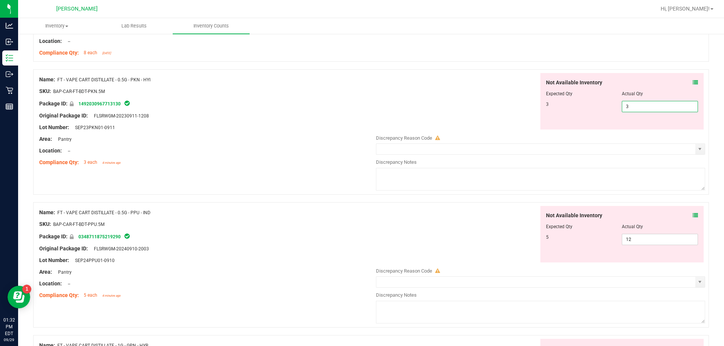
scroll to position [1952, 0]
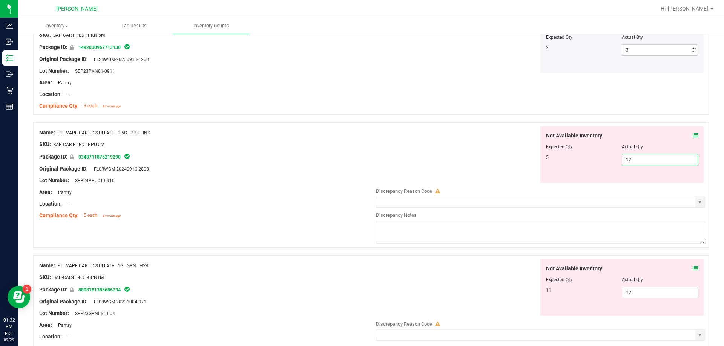
click at [361, 186] on div "Not Available Inventory Expected Qty Actual Qty 5 12 12" at bounding box center [538, 186] width 333 height 120
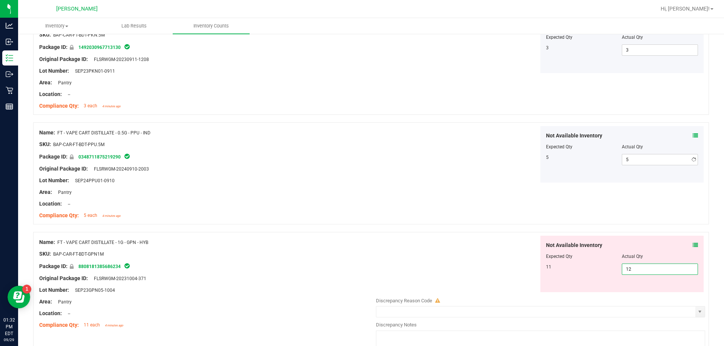
click at [361, 293] on div "Not Available Inventory Expected Qty Actual Qty 11 12 12" at bounding box center [538, 296] width 333 height 120
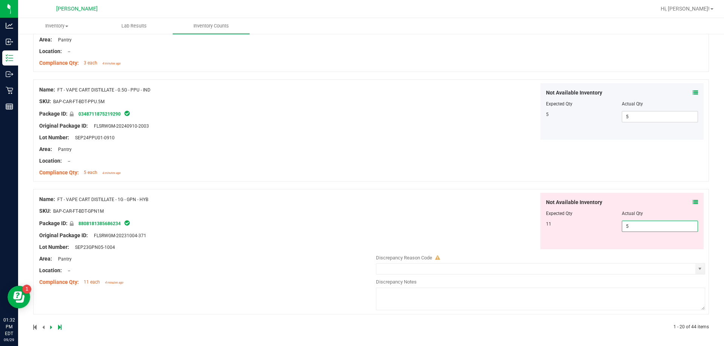
scroll to position [1996, 0]
click at [361, 323] on div "1 - 20 of 44 items" at bounding box center [573, 325] width 270 height 7
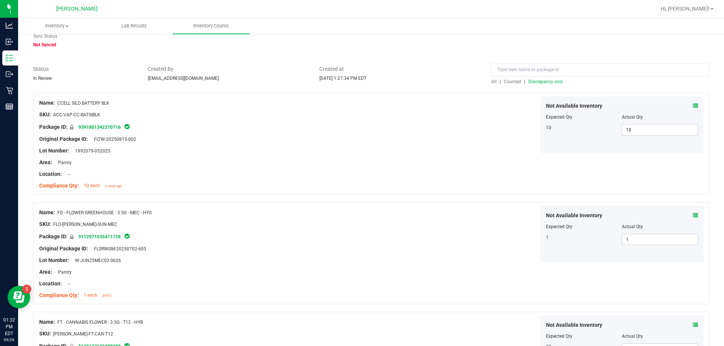
scroll to position [0, 0]
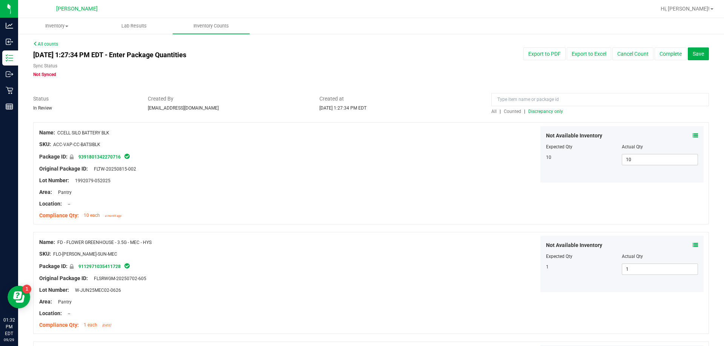
click at [361, 111] on span "Discrepancy only" at bounding box center [545, 111] width 35 height 5
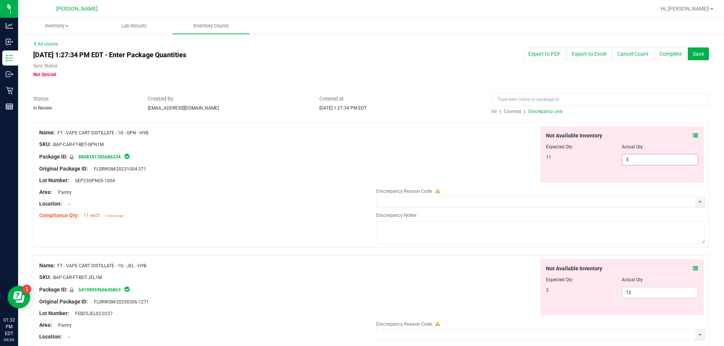
drag, startPoint x: 642, startPoint y: 160, endPoint x: 624, endPoint y: 160, distance: 18.5
click at [361, 160] on span "5 5" at bounding box center [660, 159] width 76 height 11
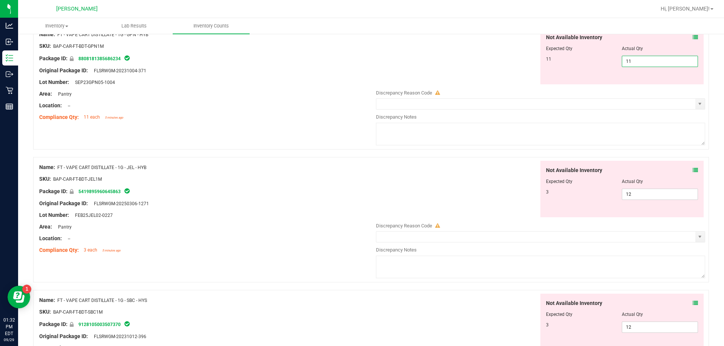
scroll to position [113, 0]
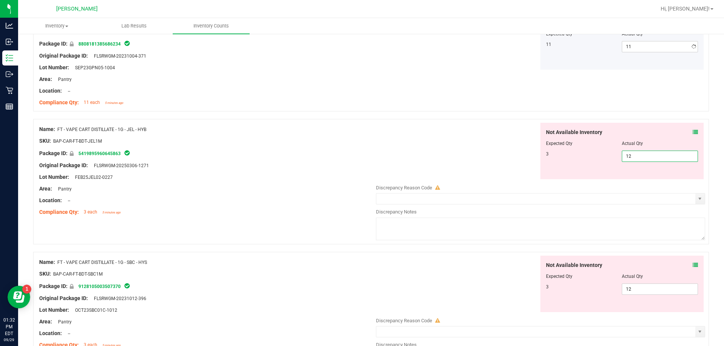
drag, startPoint x: 632, startPoint y: 180, endPoint x: 616, endPoint y: 183, distance: 16.5
click at [361, 183] on div "Not Available Inventory Expected Qty Actual Qty 3 12 12" at bounding box center [538, 183] width 333 height 120
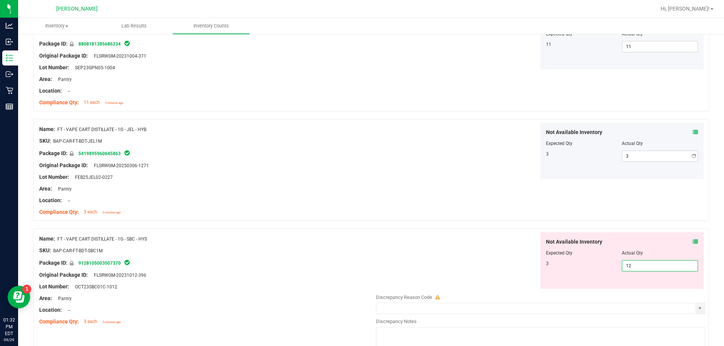
drag, startPoint x: 625, startPoint y: 288, endPoint x: 607, endPoint y: 292, distance: 19.3
click at [361, 292] on div "Not Available Inventory Expected Qty Actual Qty 3 12 12" at bounding box center [538, 293] width 333 height 120
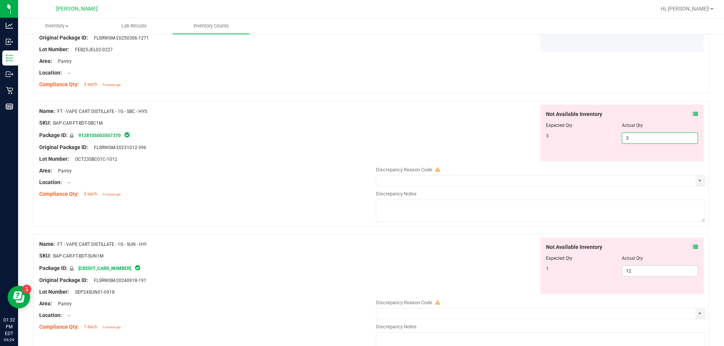
scroll to position [264, 0]
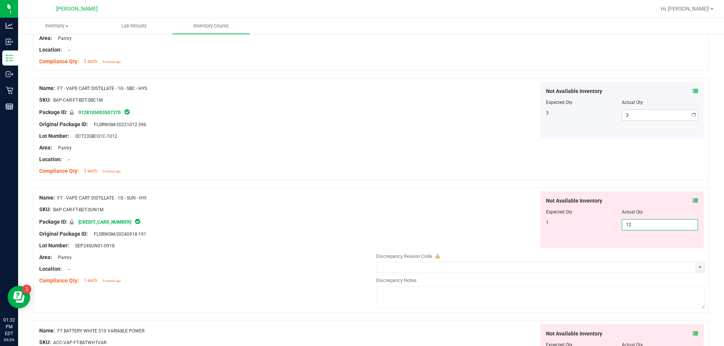
drag, startPoint x: 637, startPoint y: 248, endPoint x: 590, endPoint y: 242, distance: 47.9
click at [361, 248] on div "Not Available Inventory Expected Qty Actual Qty 1 12 12" at bounding box center [538, 252] width 333 height 120
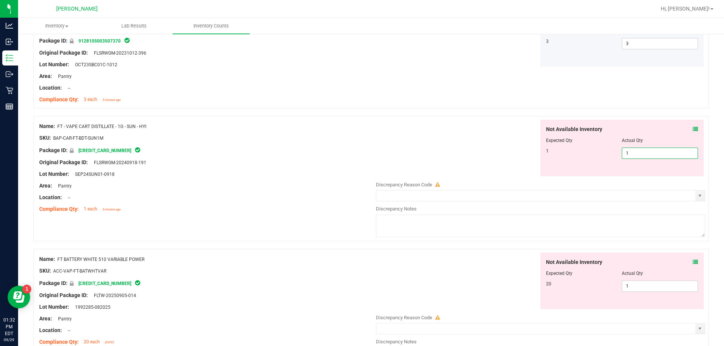
scroll to position [339, 0]
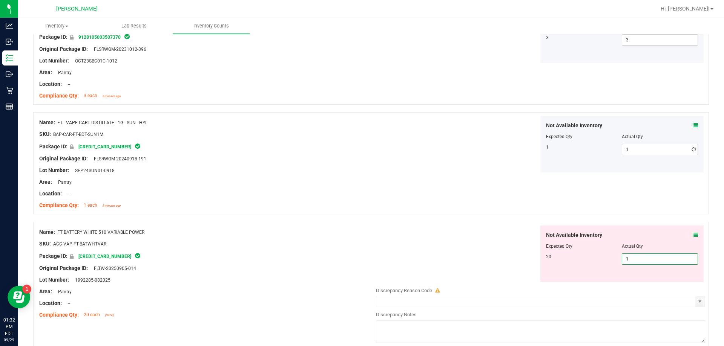
drag, startPoint x: 627, startPoint y: 281, endPoint x: 619, endPoint y: 281, distance: 7.6
click at [361, 281] on div "Not Available Inventory Expected Qty Actual Qty 20 1 1" at bounding box center [622, 254] width 164 height 57
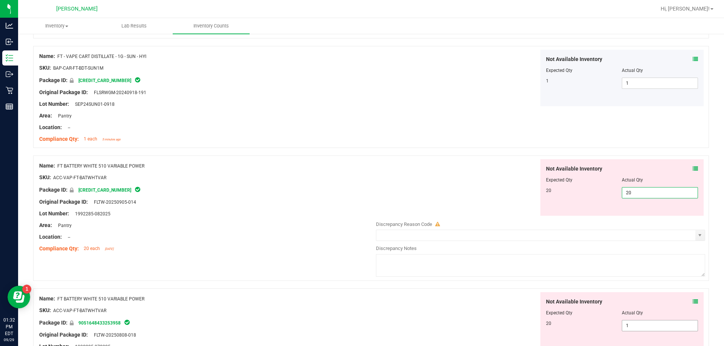
scroll to position [452, 0]
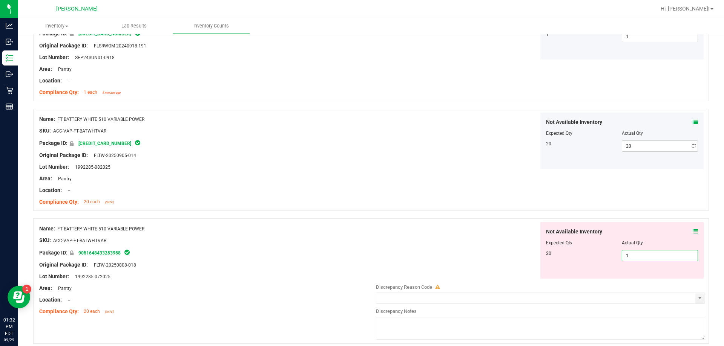
click at [361, 276] on div "Not Available Inventory Expected Qty Actual Qty 20 1 1" at bounding box center [622, 250] width 164 height 57
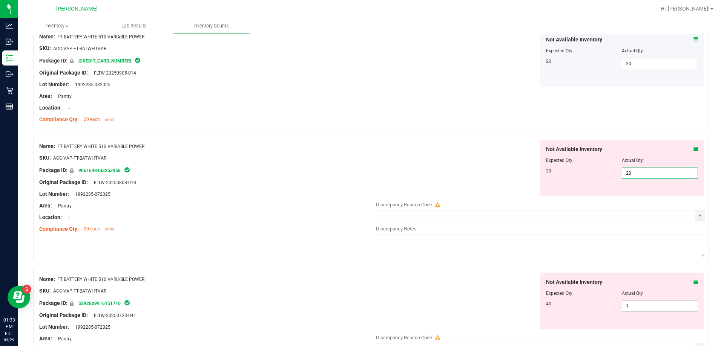
scroll to position [566, 0]
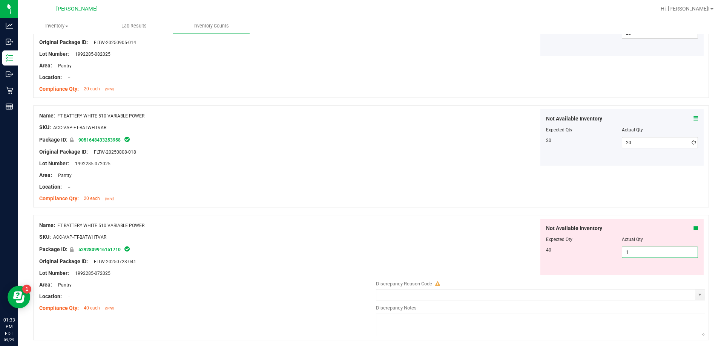
click at [361, 277] on div "Not Available Inventory Expected Qty Actual Qty 40 1 1" at bounding box center [538, 279] width 333 height 120
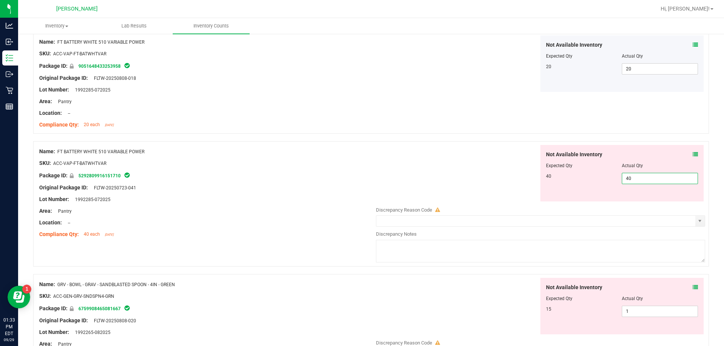
scroll to position [641, 0]
click at [361, 311] on div "Not Available Inventory Expected Qty Actual Qty 15 1 1" at bounding box center [538, 337] width 333 height 120
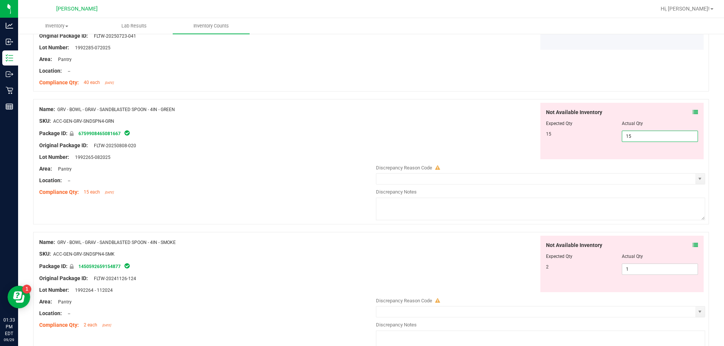
scroll to position [792, 0]
click at [361, 270] on div "Not Available Inventory Expected Qty Actual Qty 2 1 1" at bounding box center [538, 296] width 333 height 120
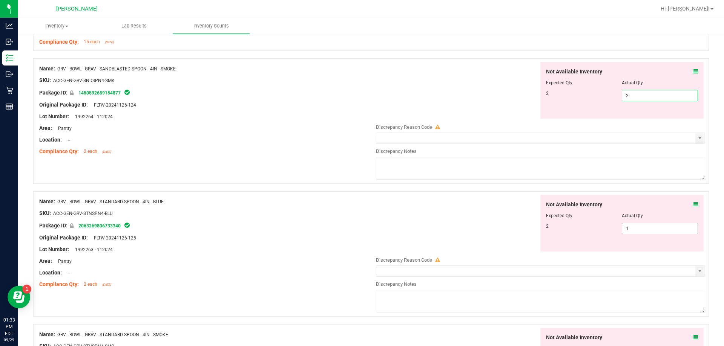
scroll to position [943, 0]
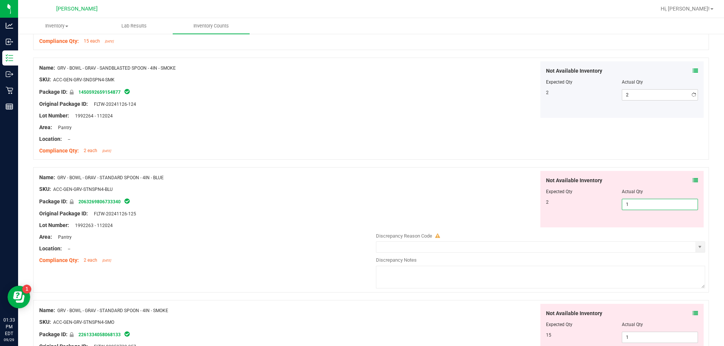
click at [361, 233] on div "Not Available Inventory Expected Qty Actual Qty 2 1 1" at bounding box center [538, 231] width 333 height 120
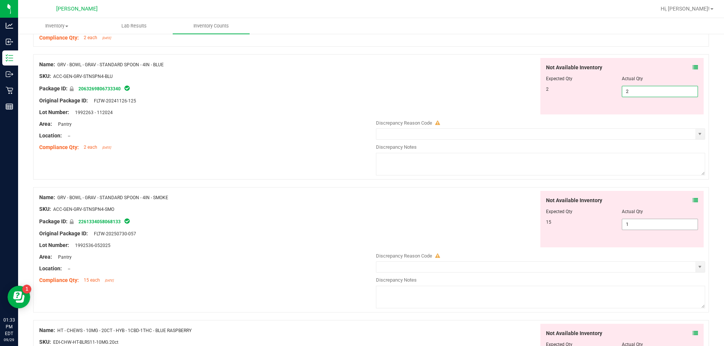
click at [361, 224] on div "Not Available Inventory Expected Qty Actual Qty 15 1 1" at bounding box center [538, 251] width 333 height 120
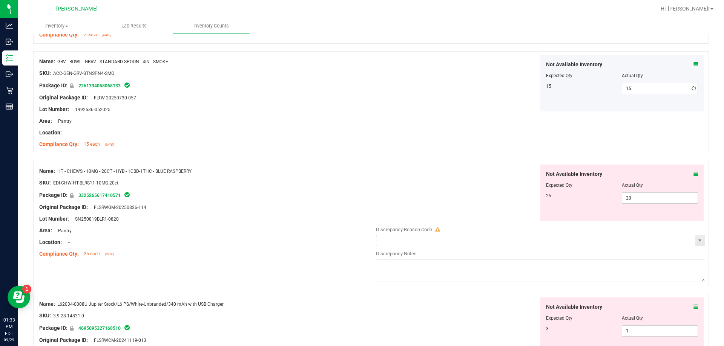
scroll to position [1169, 0]
click at [361, 201] on span "20 20" at bounding box center [660, 197] width 76 height 11
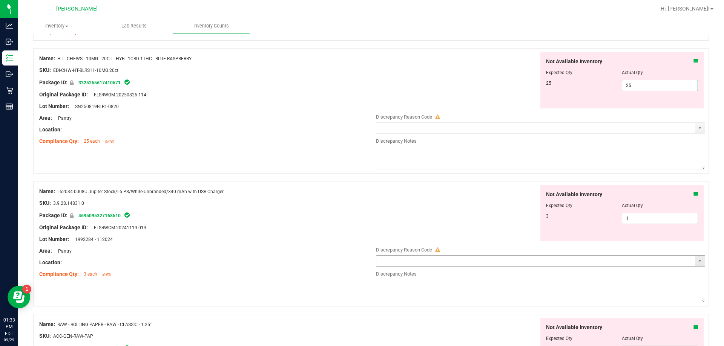
scroll to position [1282, 0]
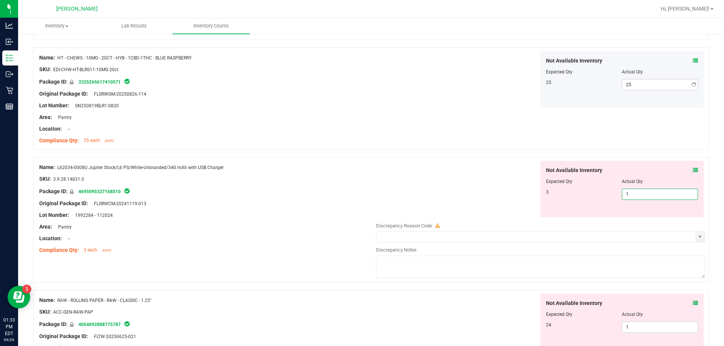
click at [361, 215] on div "Not Available Inventory Expected Qty Actual Qty 3 1 1" at bounding box center [622, 189] width 164 height 57
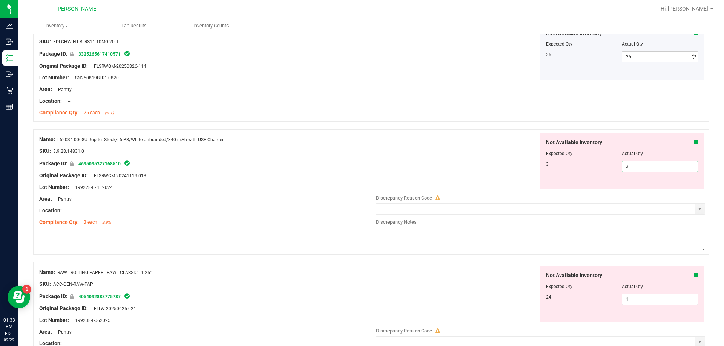
scroll to position [1357, 0]
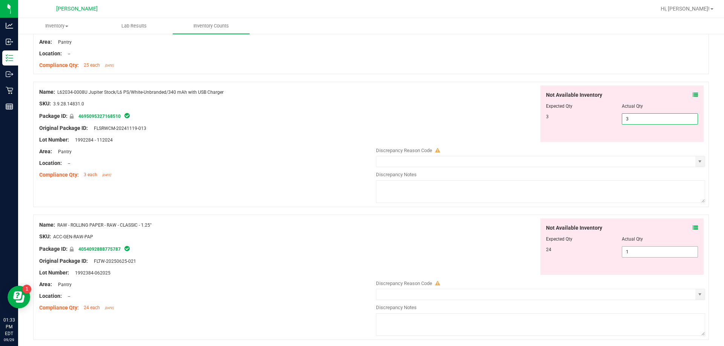
click at [361, 254] on div "Not Available Inventory Expected Qty Actual Qty 24 1 1" at bounding box center [538, 279] width 333 height 120
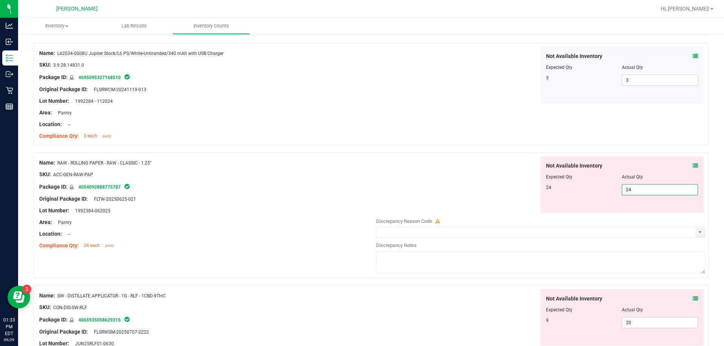
scroll to position [1433, 0]
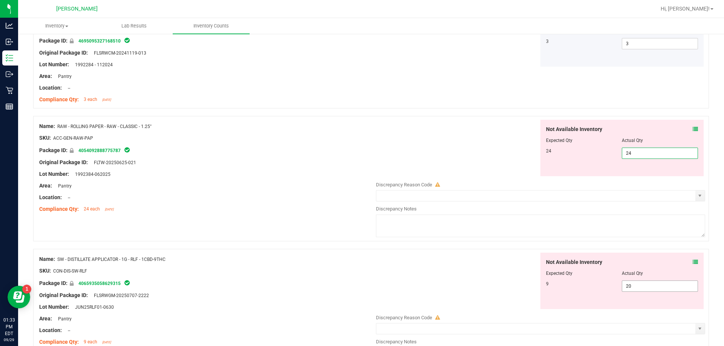
click at [361, 288] on div "Not Available Inventory Expected Qty Actual Qty 9 20 20" at bounding box center [538, 313] width 333 height 120
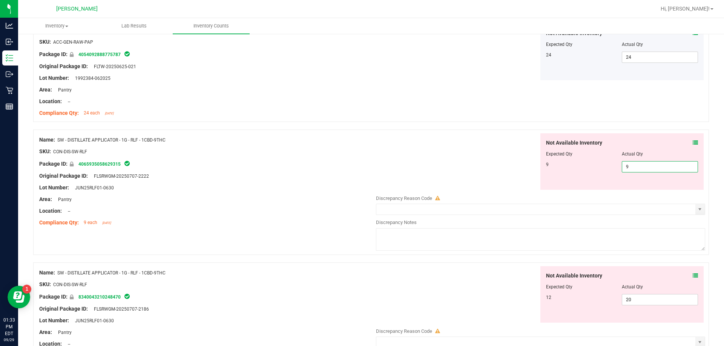
scroll to position [1546, 0]
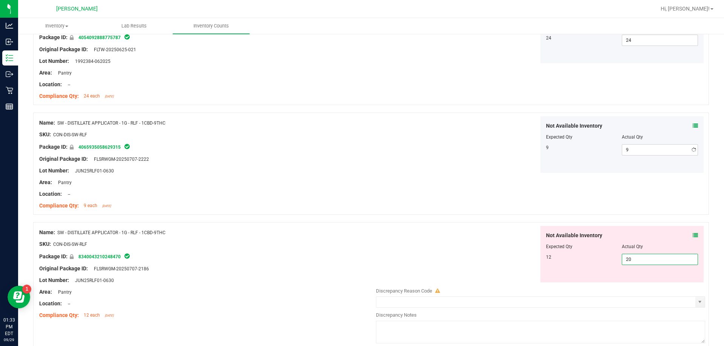
click at [361, 281] on div "Not Available Inventory Expected Qty Actual Qty 12 20 20" at bounding box center [622, 254] width 164 height 57
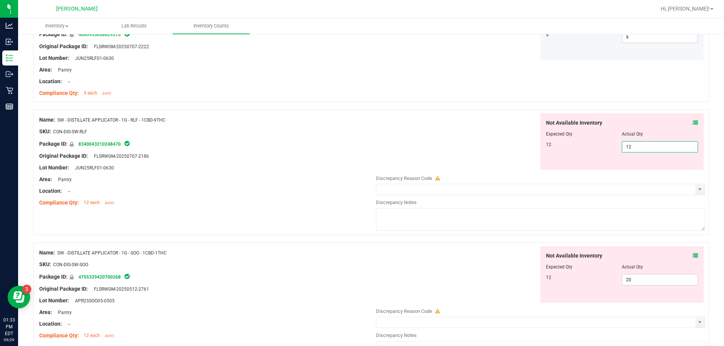
scroll to position [1659, 0]
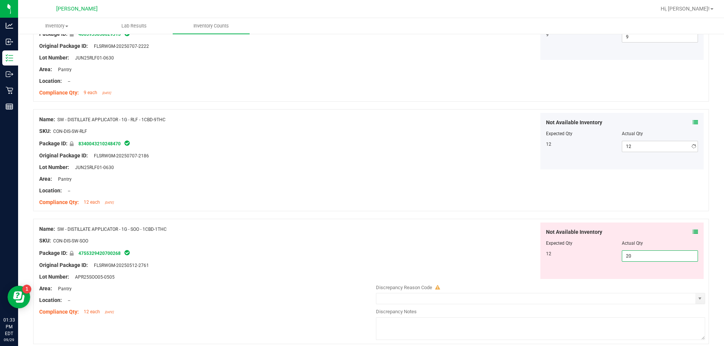
drag, startPoint x: 640, startPoint y: 279, endPoint x: 635, endPoint y: 280, distance: 4.6
click at [361, 279] on div "Not Available Inventory Expected Qty Actual Qty 12 20 20" at bounding box center [538, 283] width 333 height 120
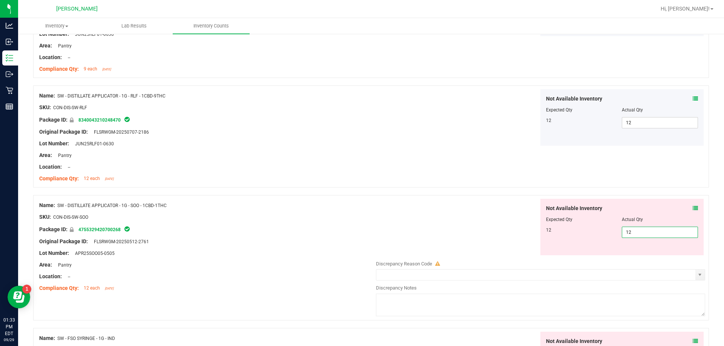
scroll to position [1772, 0]
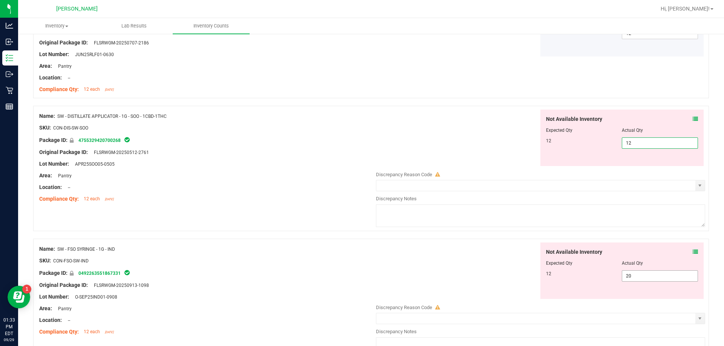
click at [361, 273] on div "Not Available Inventory Expected Qty Actual Qty 12 20 20" at bounding box center [622, 271] width 164 height 57
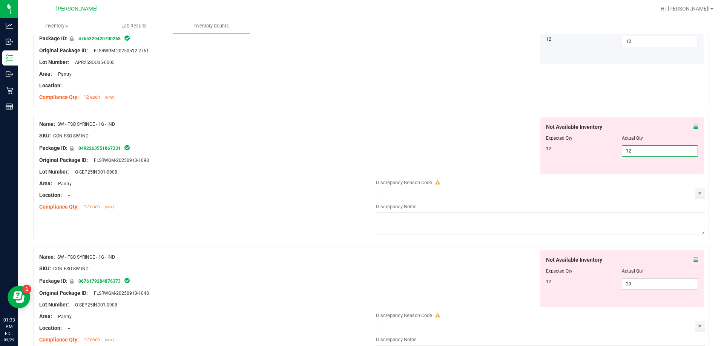
scroll to position [1885, 0]
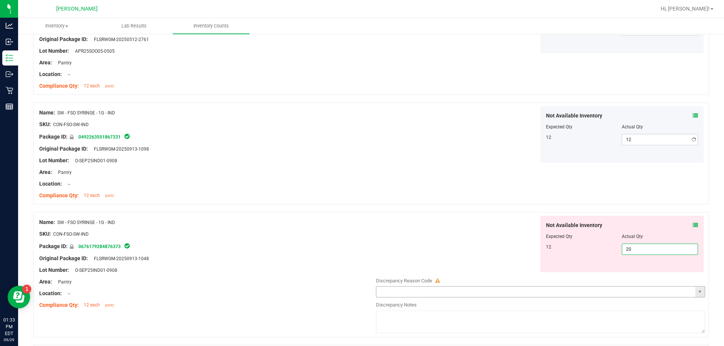
drag, startPoint x: 629, startPoint y: 277, endPoint x: 630, endPoint y: 290, distance: 13.2
click at [361, 280] on div "Not Available Inventory Expected Qty Actual Qty 12 20 20" at bounding box center [538, 276] width 333 height 120
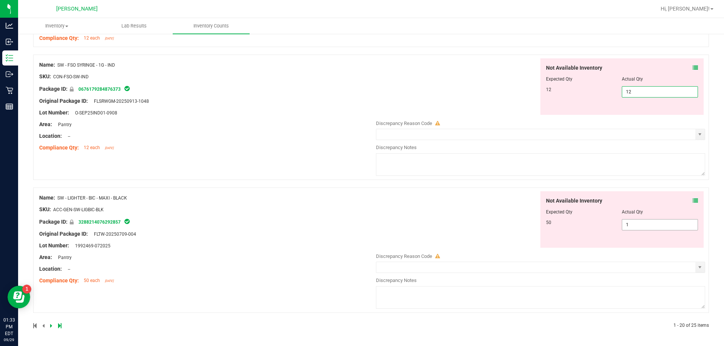
click at [361, 225] on span "1 1" at bounding box center [660, 224] width 76 height 11
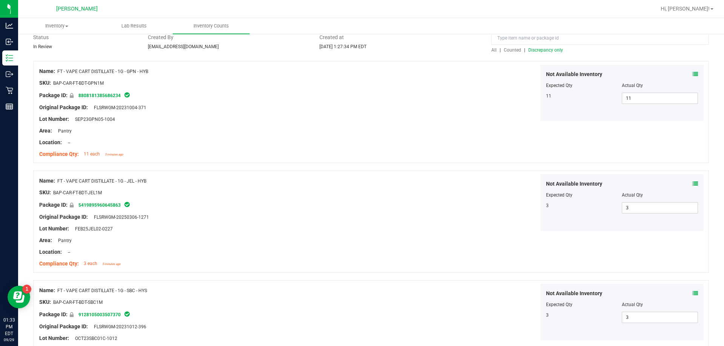
scroll to position [0, 0]
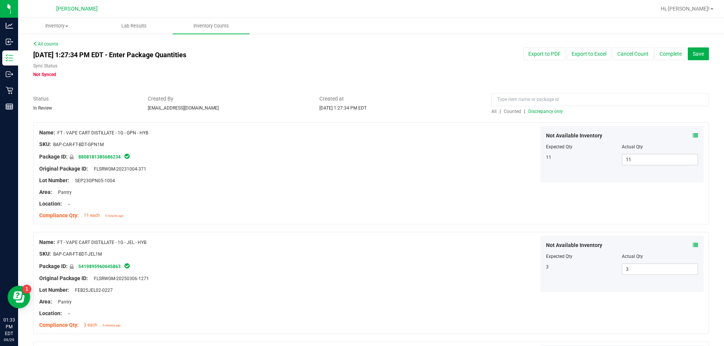
click at [361, 110] on span "Discrepancy only" at bounding box center [545, 111] width 35 height 5
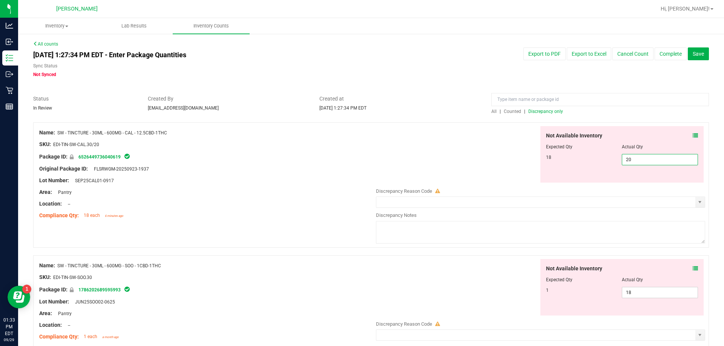
click at [361, 159] on span "20 20" at bounding box center [660, 159] width 76 height 11
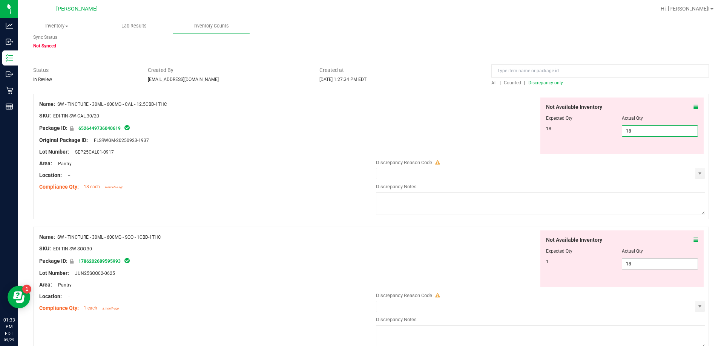
scroll to position [75, 0]
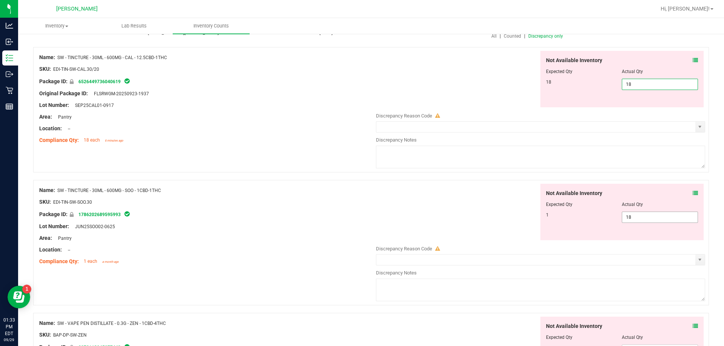
click at [361, 221] on div "Not Available Inventory Expected Qty Actual Qty 1 18 18" at bounding box center [538, 244] width 333 height 120
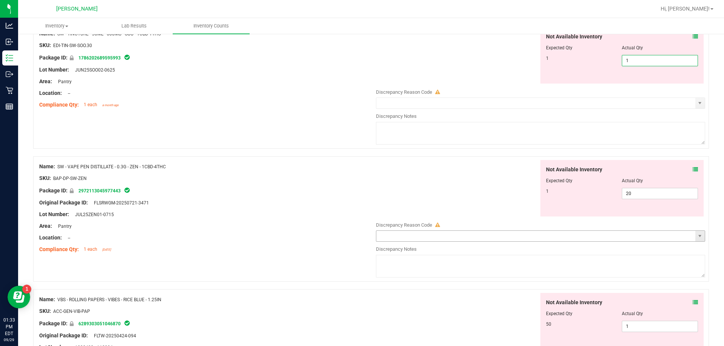
scroll to position [226, 0]
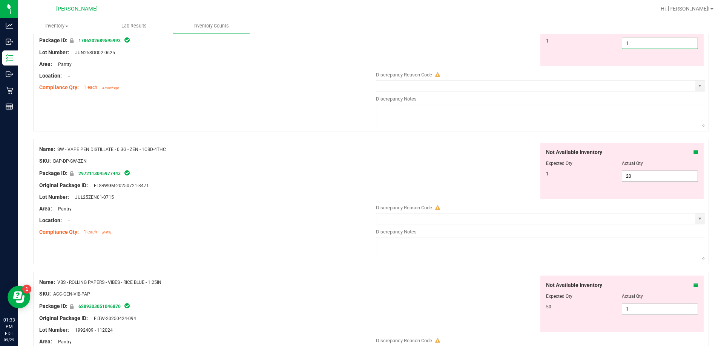
click at [361, 172] on div "Not Available Inventory Expected Qty Actual Qty 1 20 20" at bounding box center [538, 203] width 333 height 120
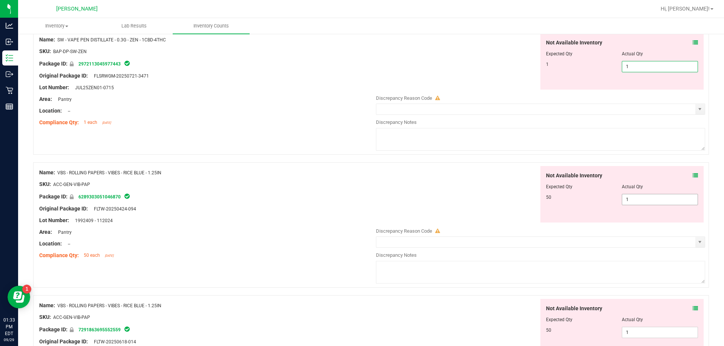
scroll to position [302, 0]
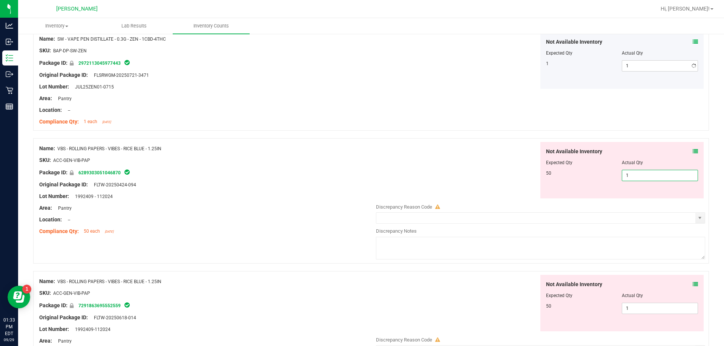
click at [361, 198] on div "Not Available Inventory Expected Qty Actual Qty 50 1 1" at bounding box center [622, 170] width 164 height 57
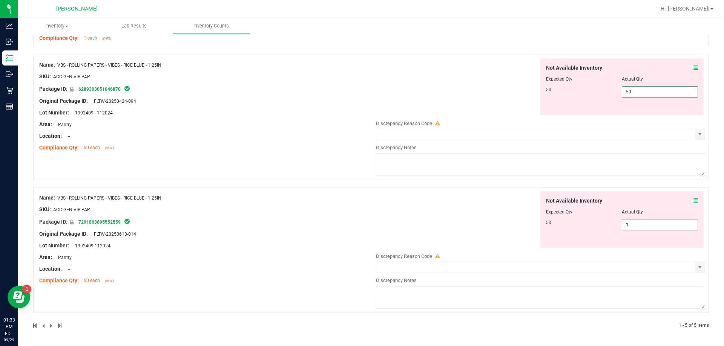
click at [361, 227] on span "1 1" at bounding box center [660, 224] width 76 height 11
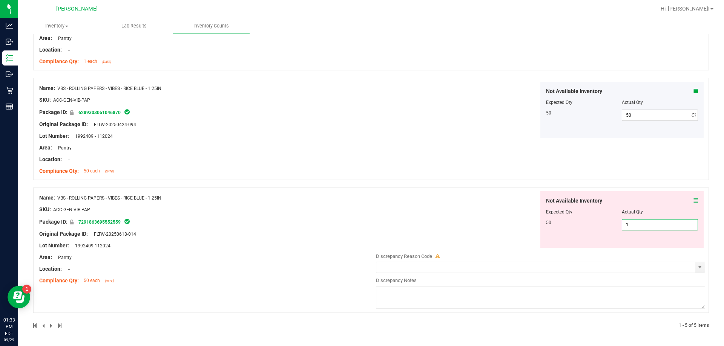
scroll to position [362, 0]
click at [361, 158] on div "Name: VBS - ROLLING PAPERS - VIBES - RICE BLUE - 1.25IN SKU: ACC-GEN-VIB-PAP Pa…" at bounding box center [371, 129] width 676 height 102
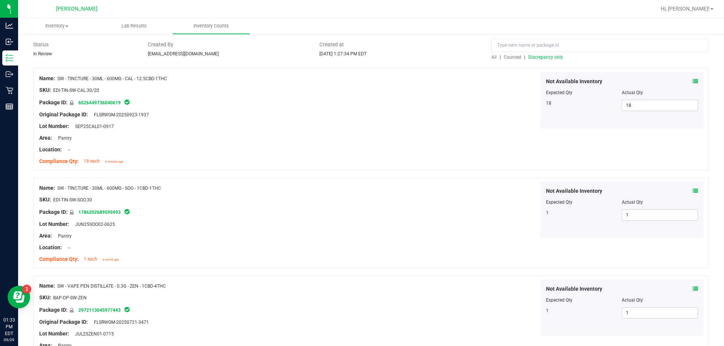
scroll to position [0, 0]
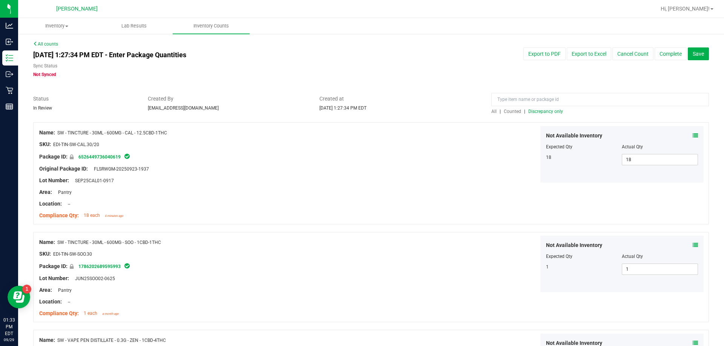
click at [361, 112] on span "Discrepancy only" at bounding box center [545, 111] width 35 height 5
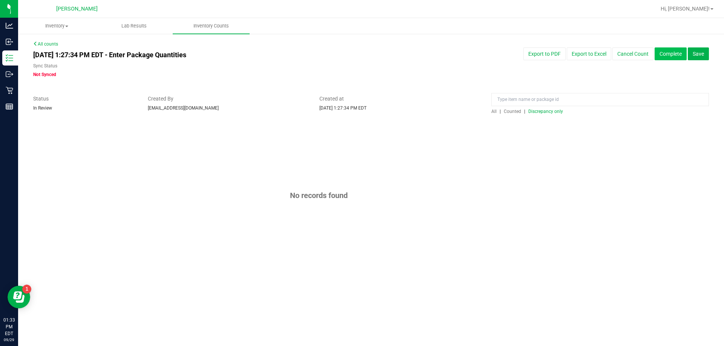
click at [361, 51] on button "Complete" at bounding box center [671, 54] width 32 height 13
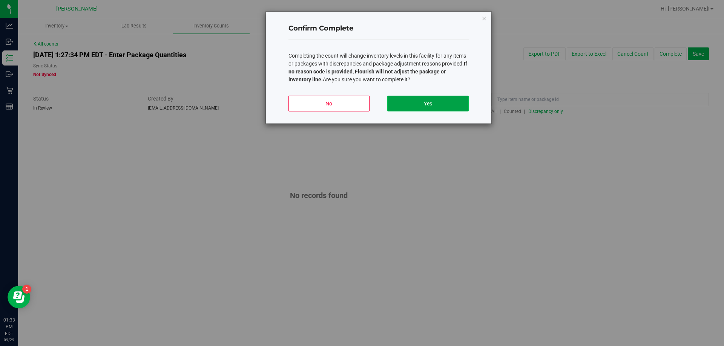
click at [361, 106] on button "Yes" at bounding box center [427, 104] width 81 height 16
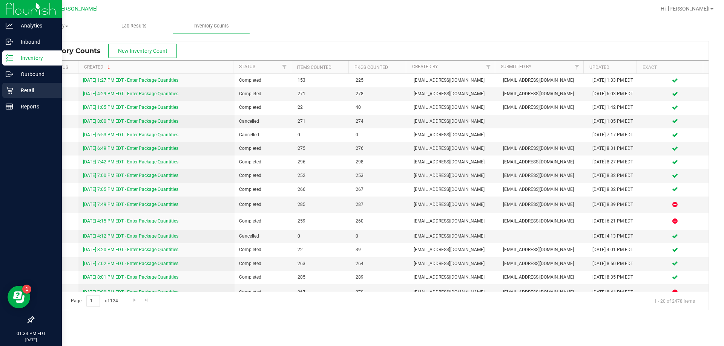
click at [23, 93] on p "Retail" at bounding box center [35, 90] width 45 height 9
